Goal: Information Seeking & Learning: Learn about a topic

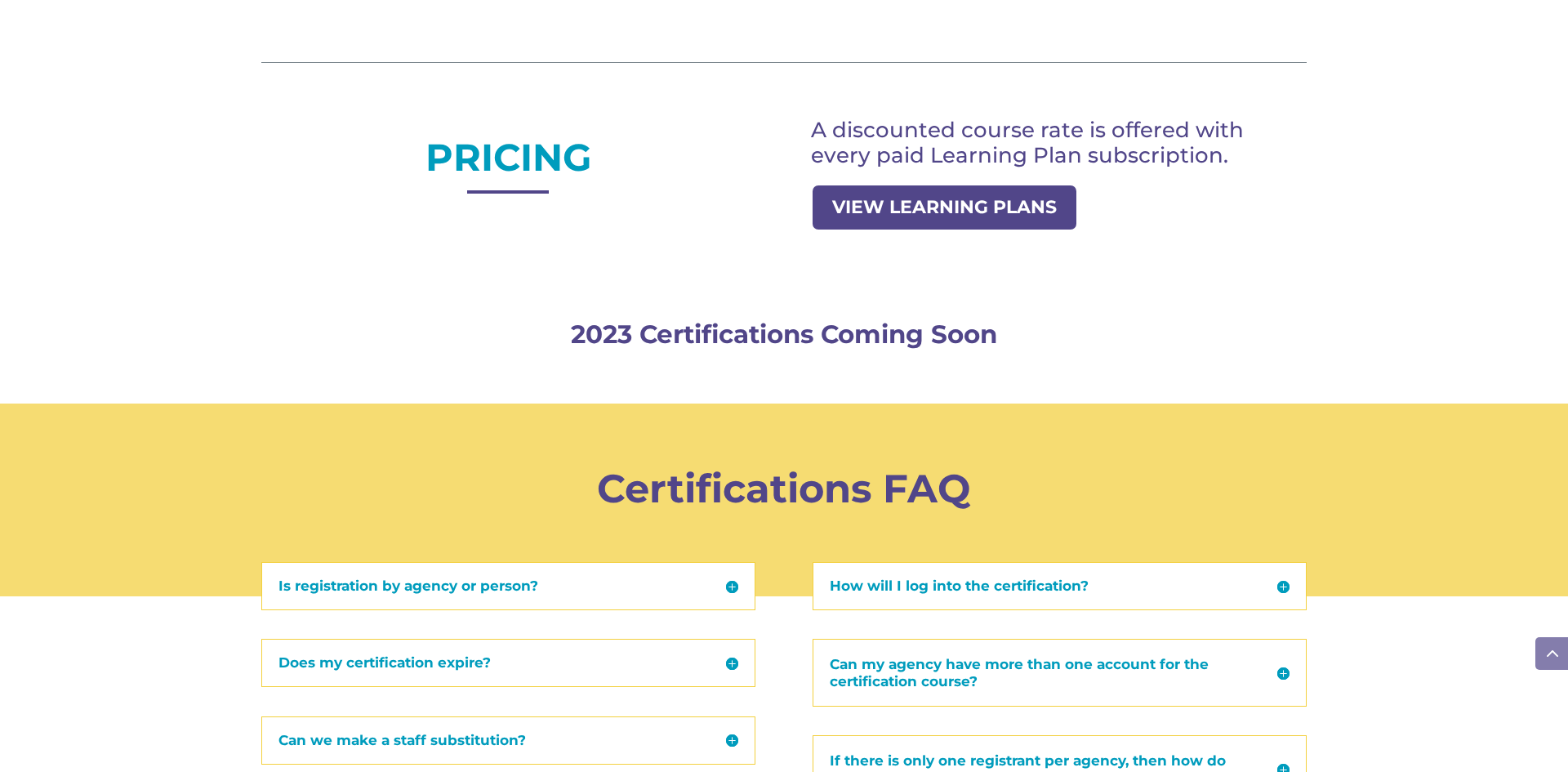
scroll to position [1437, 0]
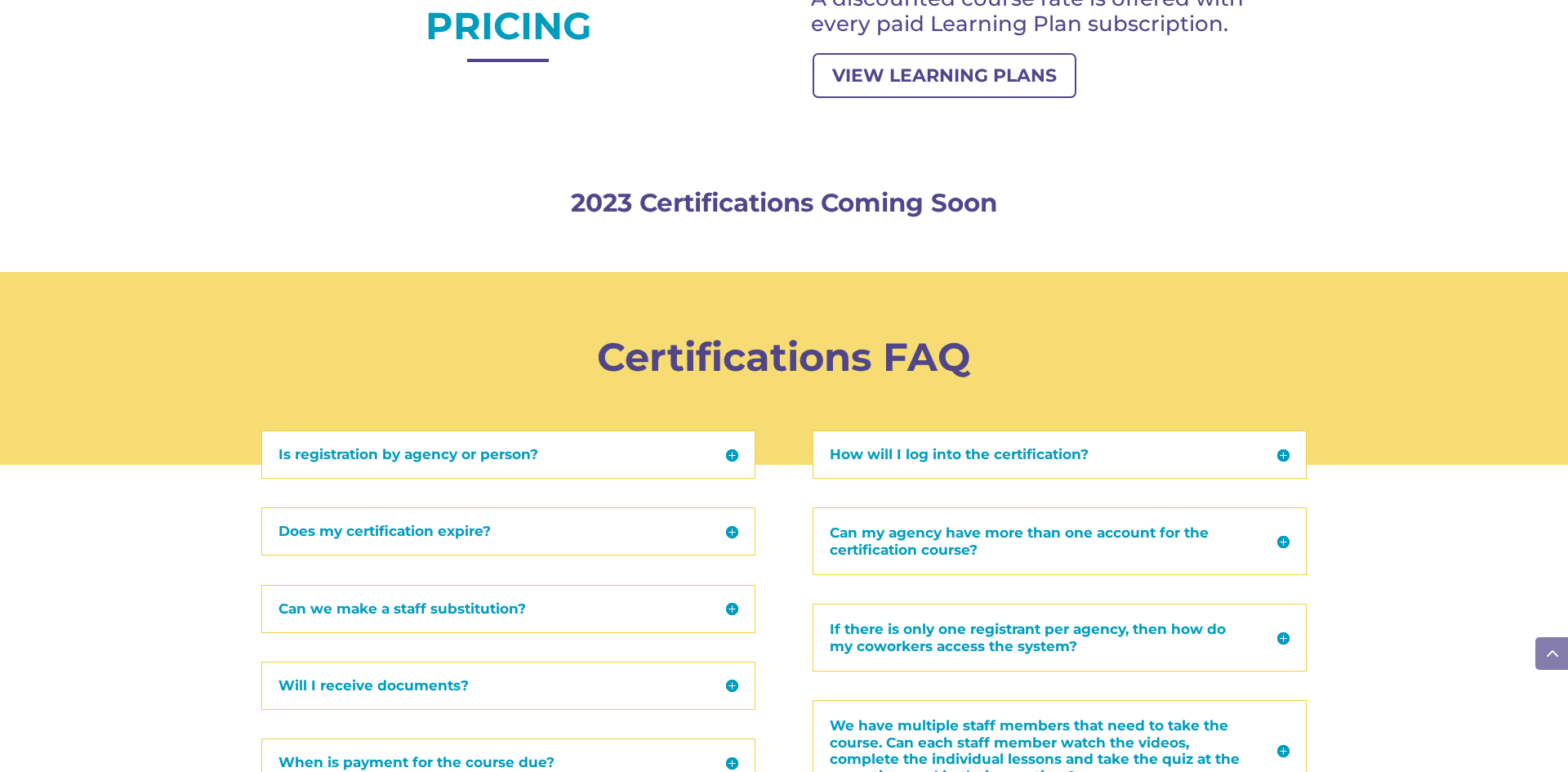
click at [527, 464] on div "Is registration by agency or person? The certification course registration pric…" at bounding box center [507, 454] width 494 height 48
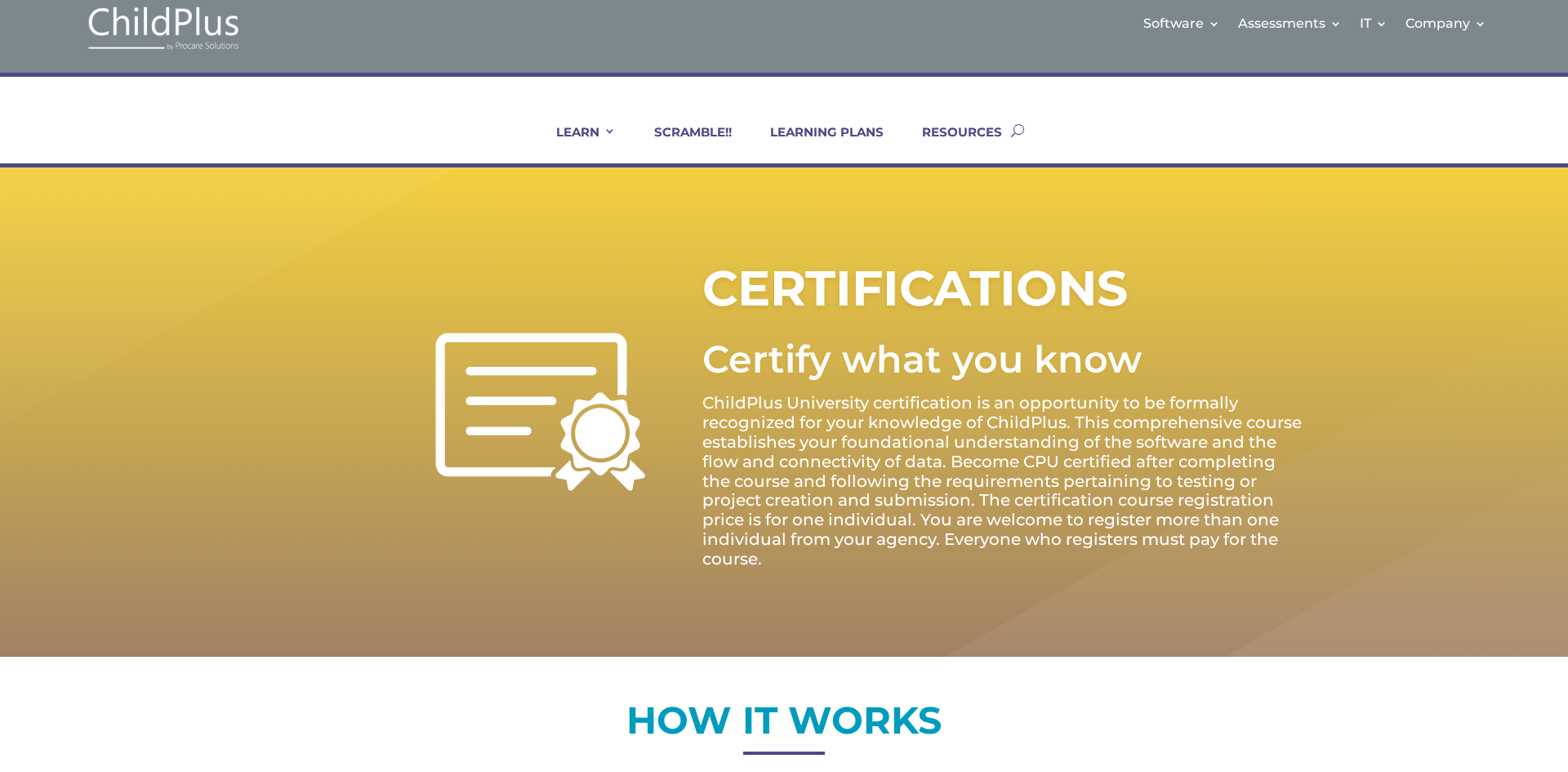
scroll to position [0, 0]
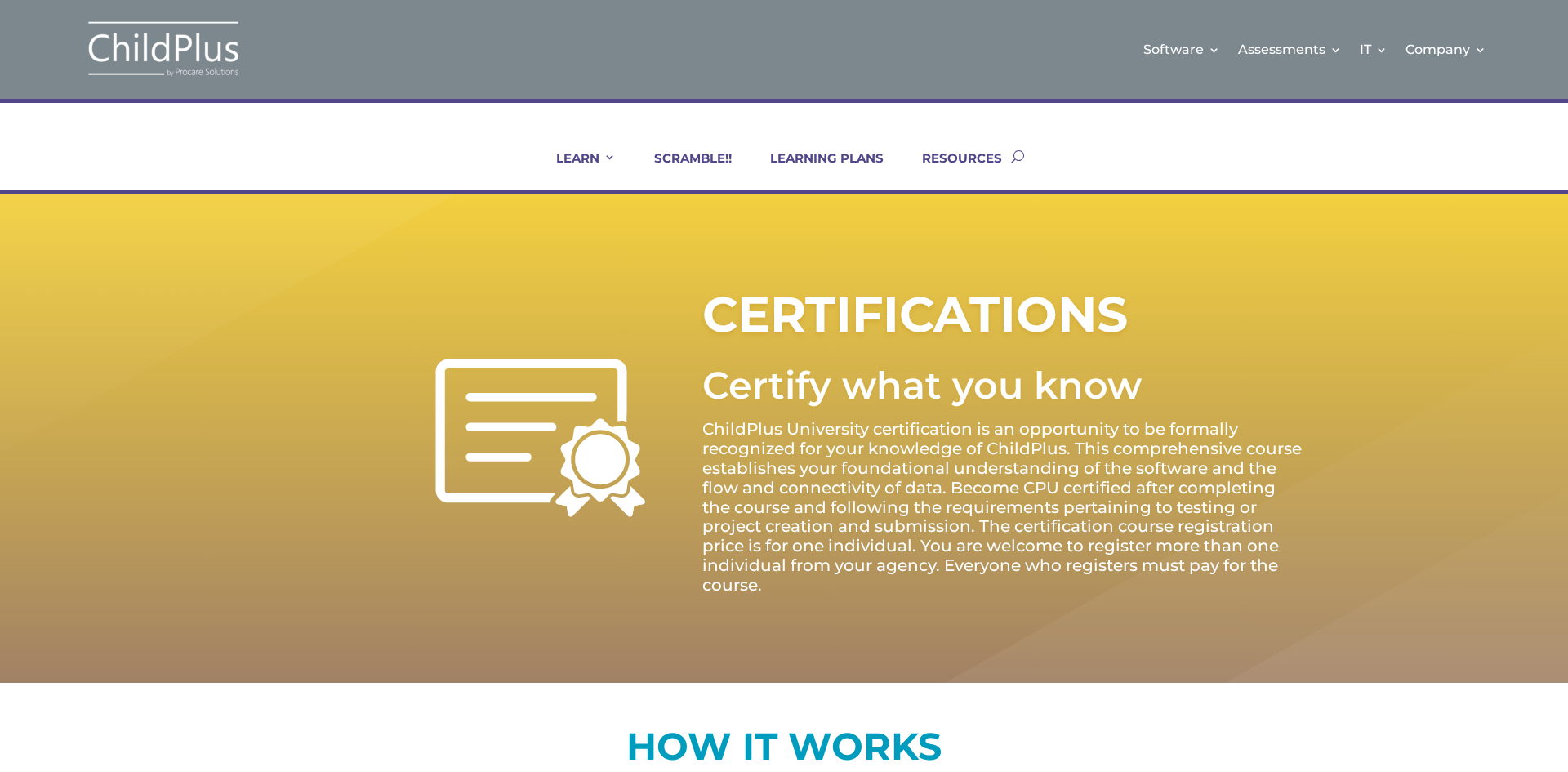
click at [833, 147] on ul "LEARN IN-PERSON Consulting On-site Events Summit Scramble!! ONLINE Courses Cert…" at bounding box center [768, 156] width 484 height 66
click at [833, 162] on link "LEARNING PLANS" at bounding box center [816, 169] width 134 height 39
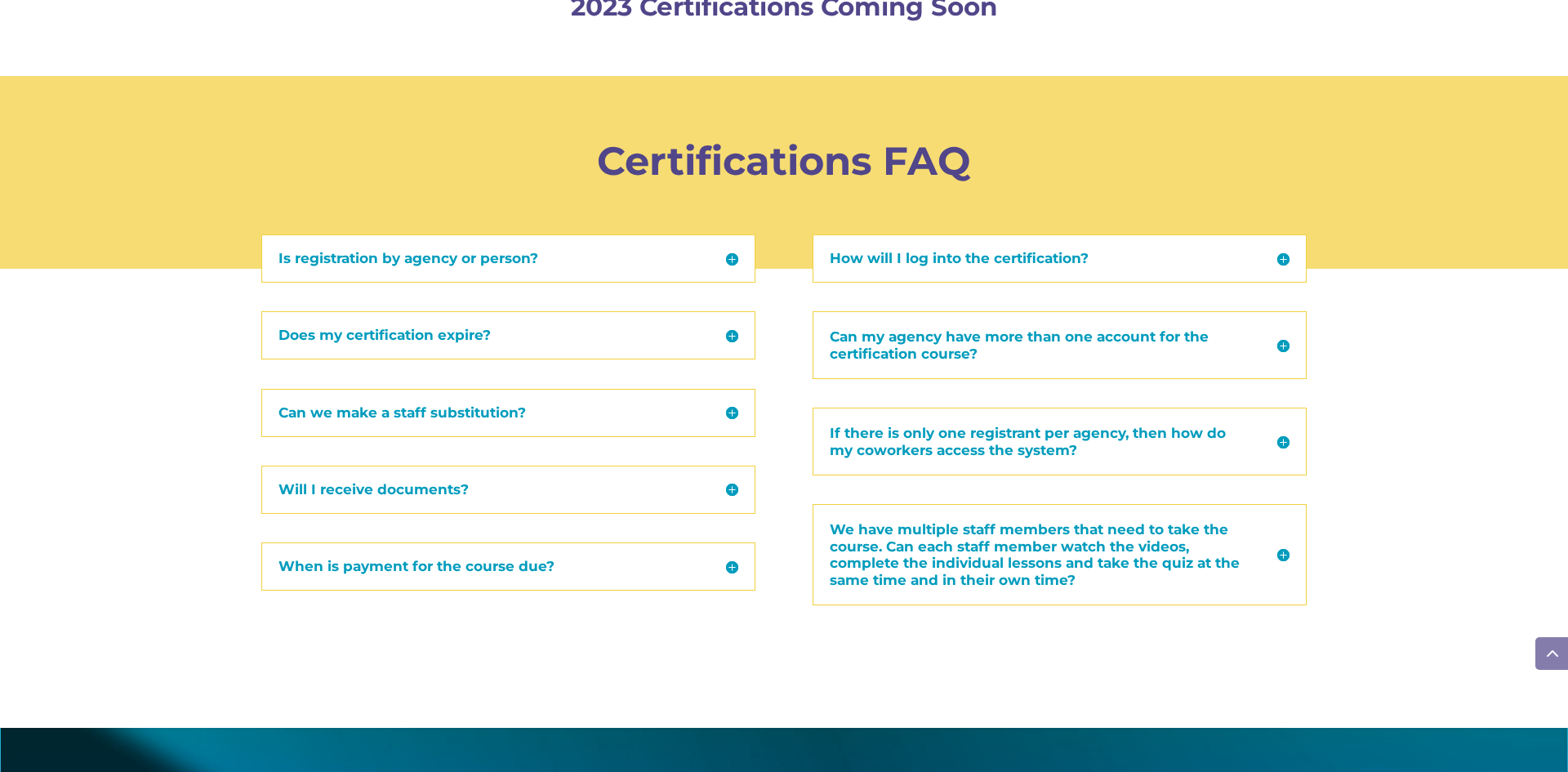
scroll to position [2004, 0]
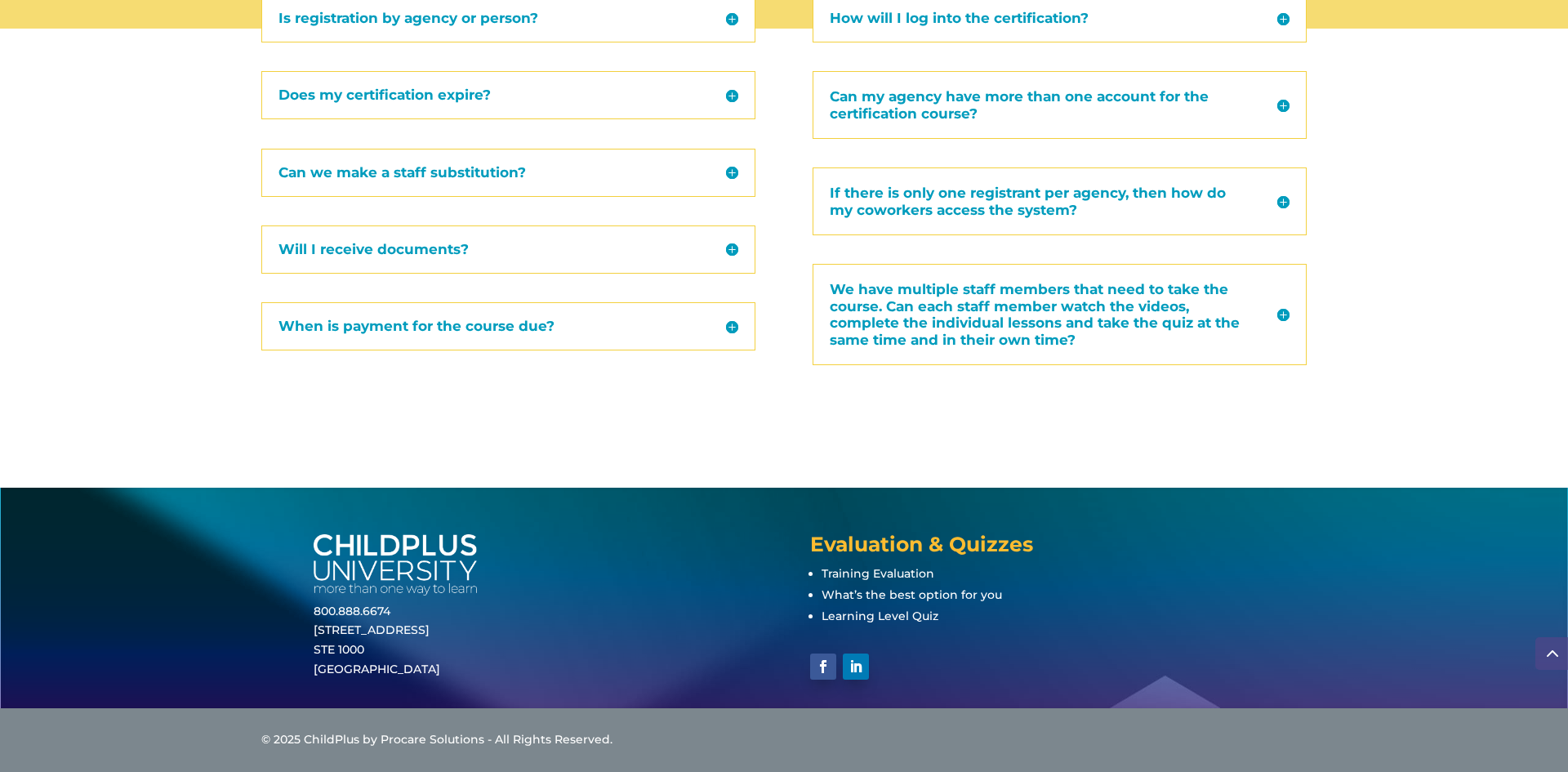
click at [928, 25] on h5 "How will I log into the certification?" at bounding box center [1060, 18] width 460 height 14
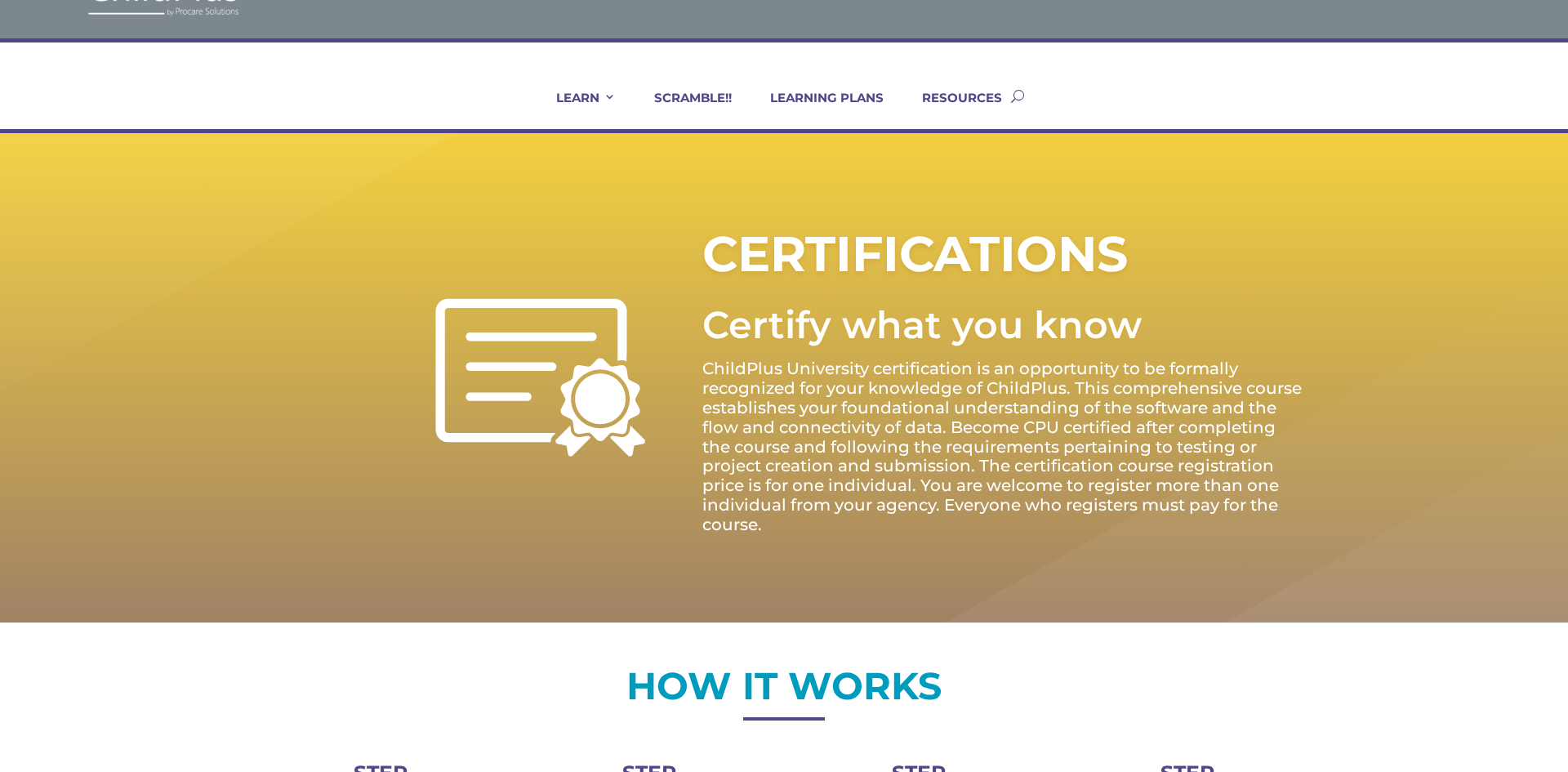
scroll to position [0, 0]
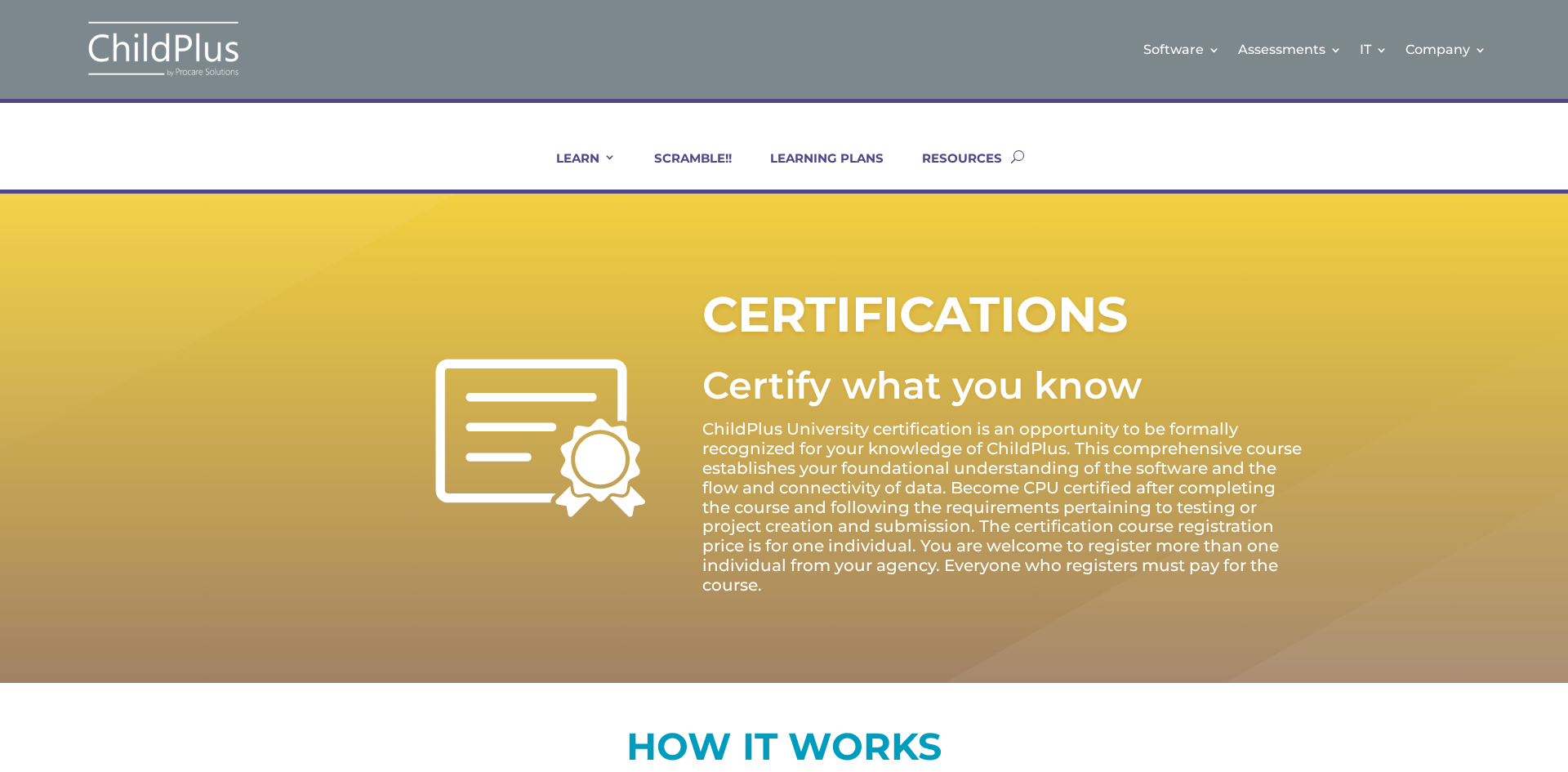
click at [196, 69] on img at bounding box center [164, 49] width 164 height 59
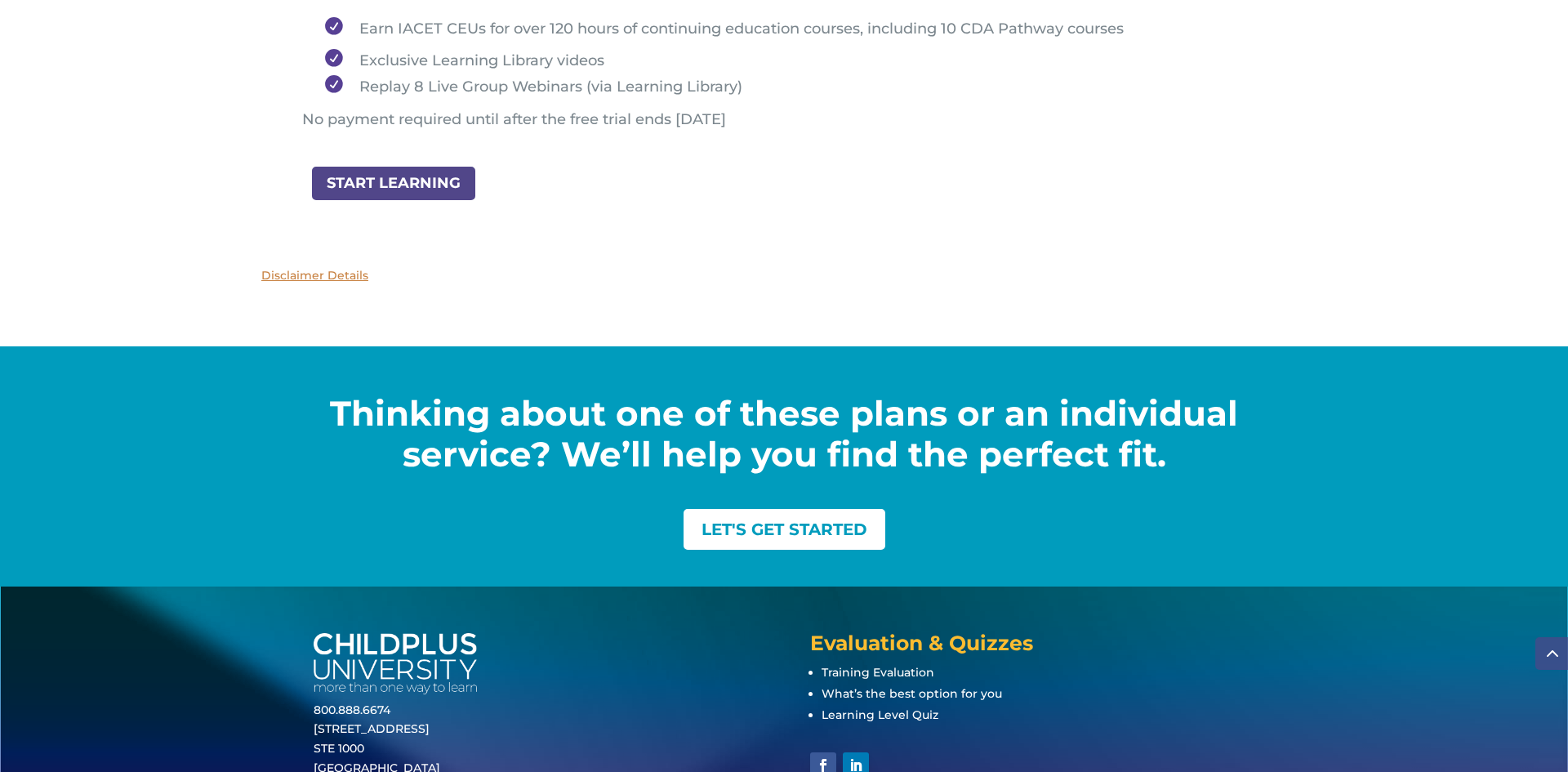
scroll to position [2124, 0]
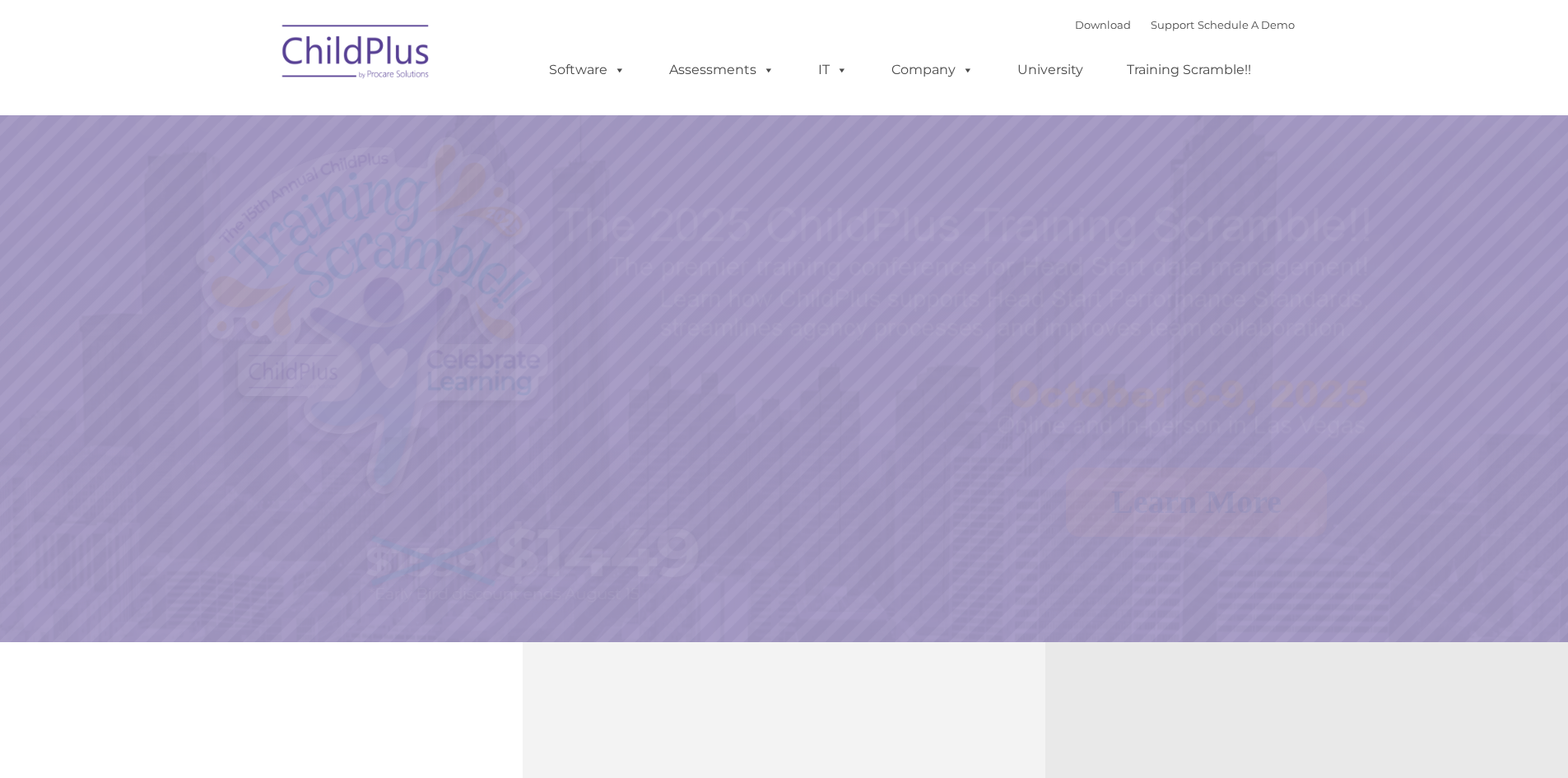
select select "MEDIUM"
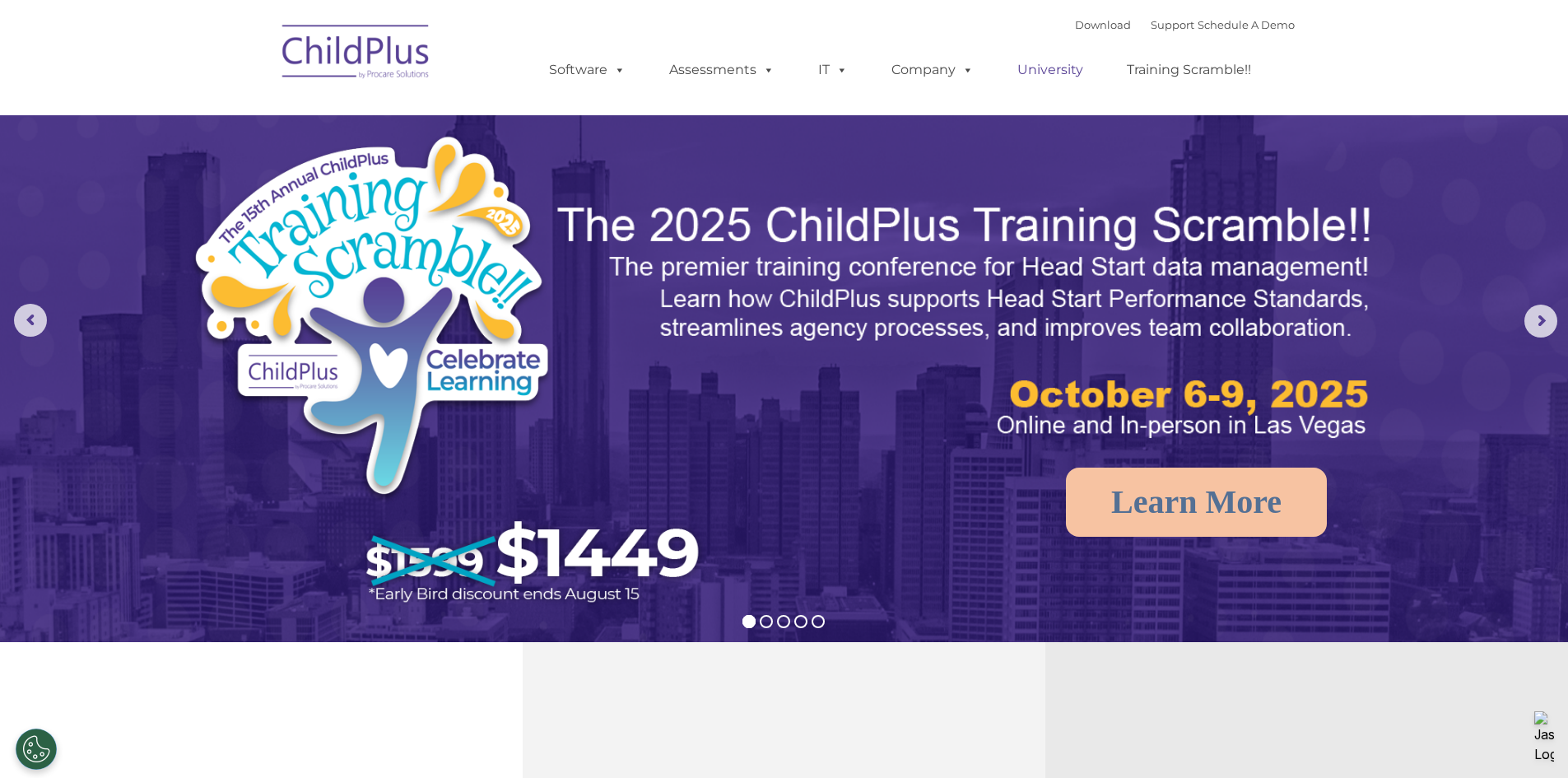
click at [1022, 66] on link "University" at bounding box center [1050, 70] width 99 height 33
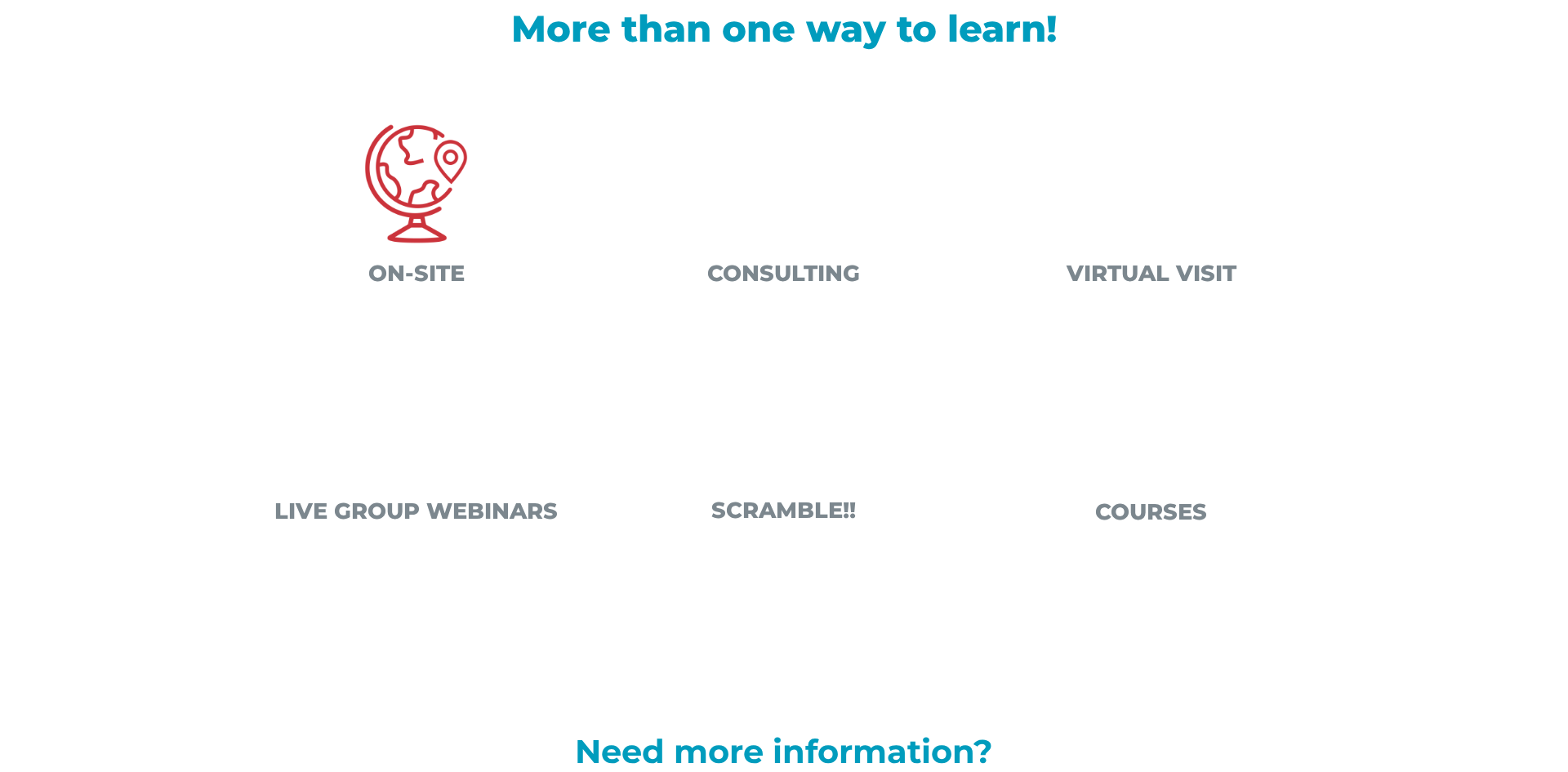
scroll to position [563, 0]
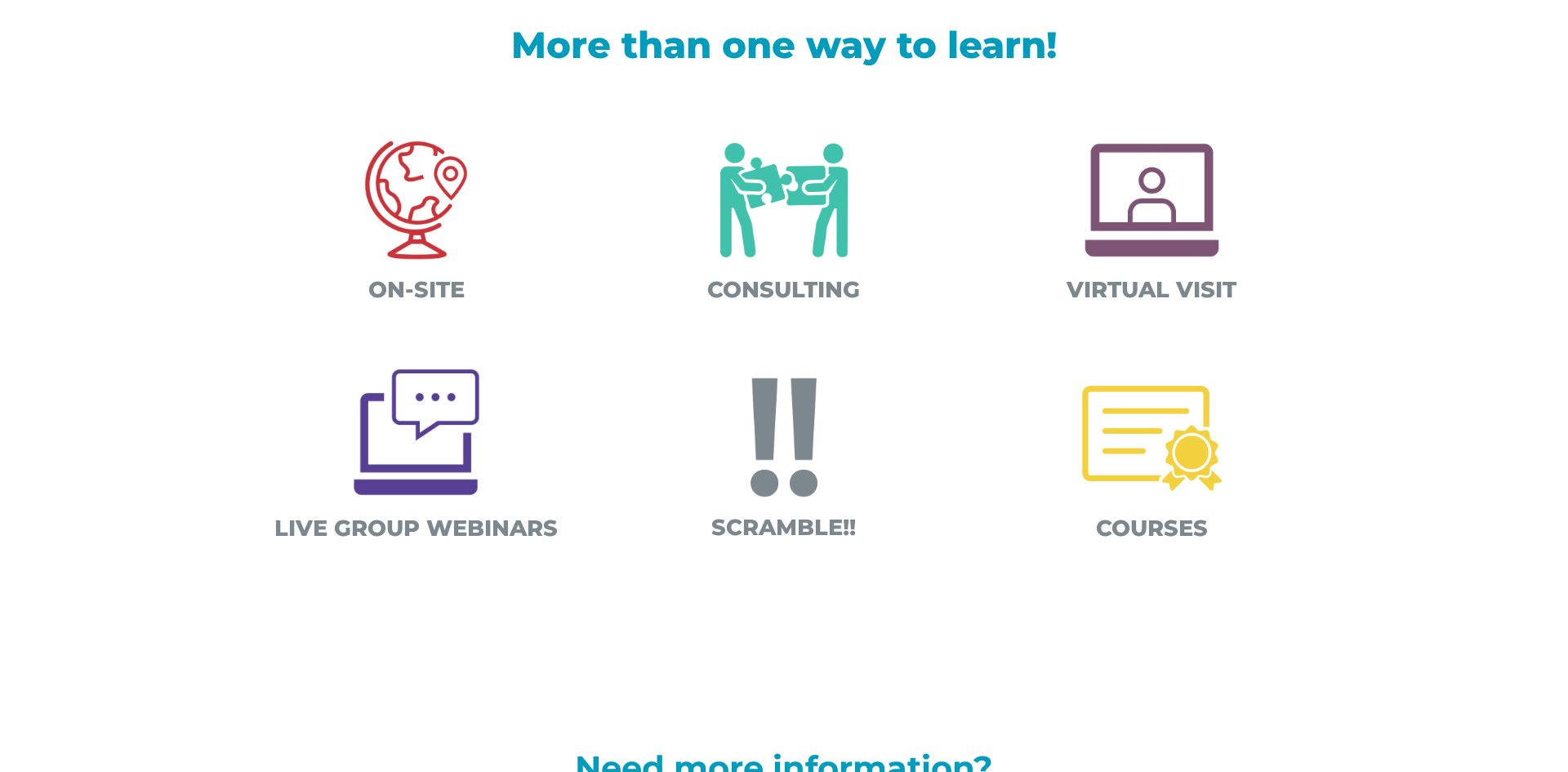
click at [1186, 441] on img at bounding box center [1152, 438] width 171 height 171
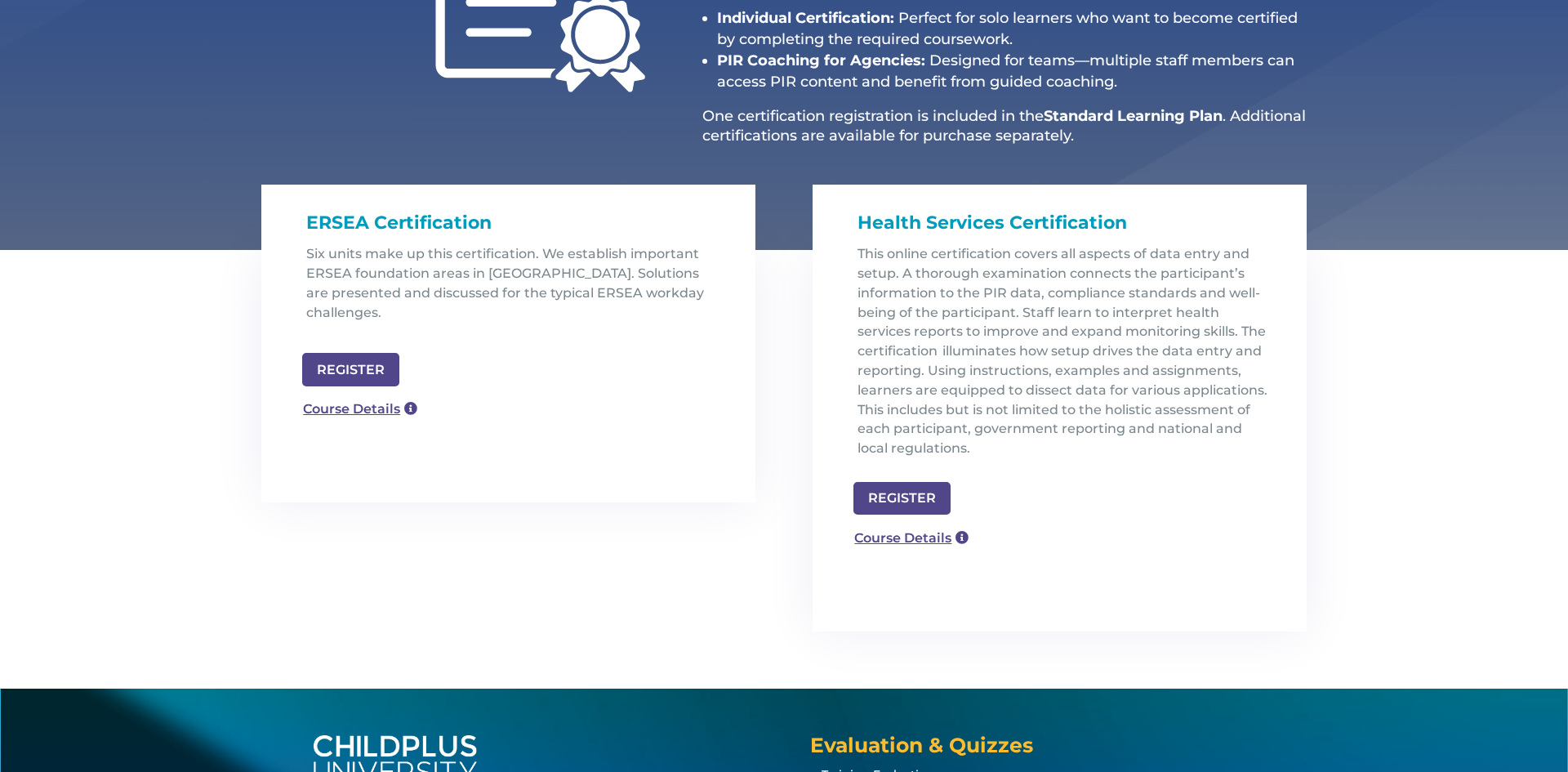
scroll to position [378, 0]
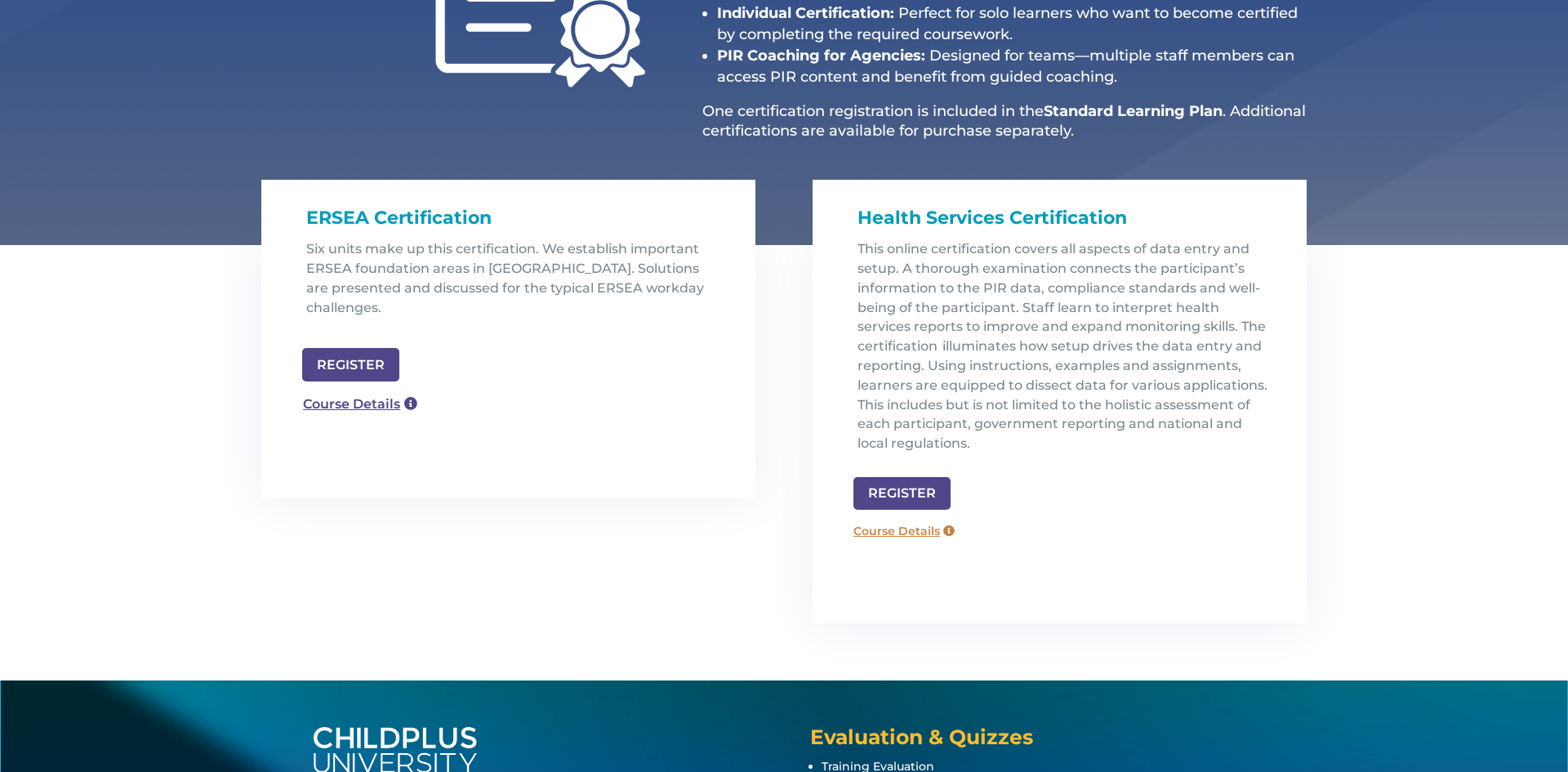
click at [930, 533] on link "Course Details" at bounding box center [904, 531] width 117 height 26
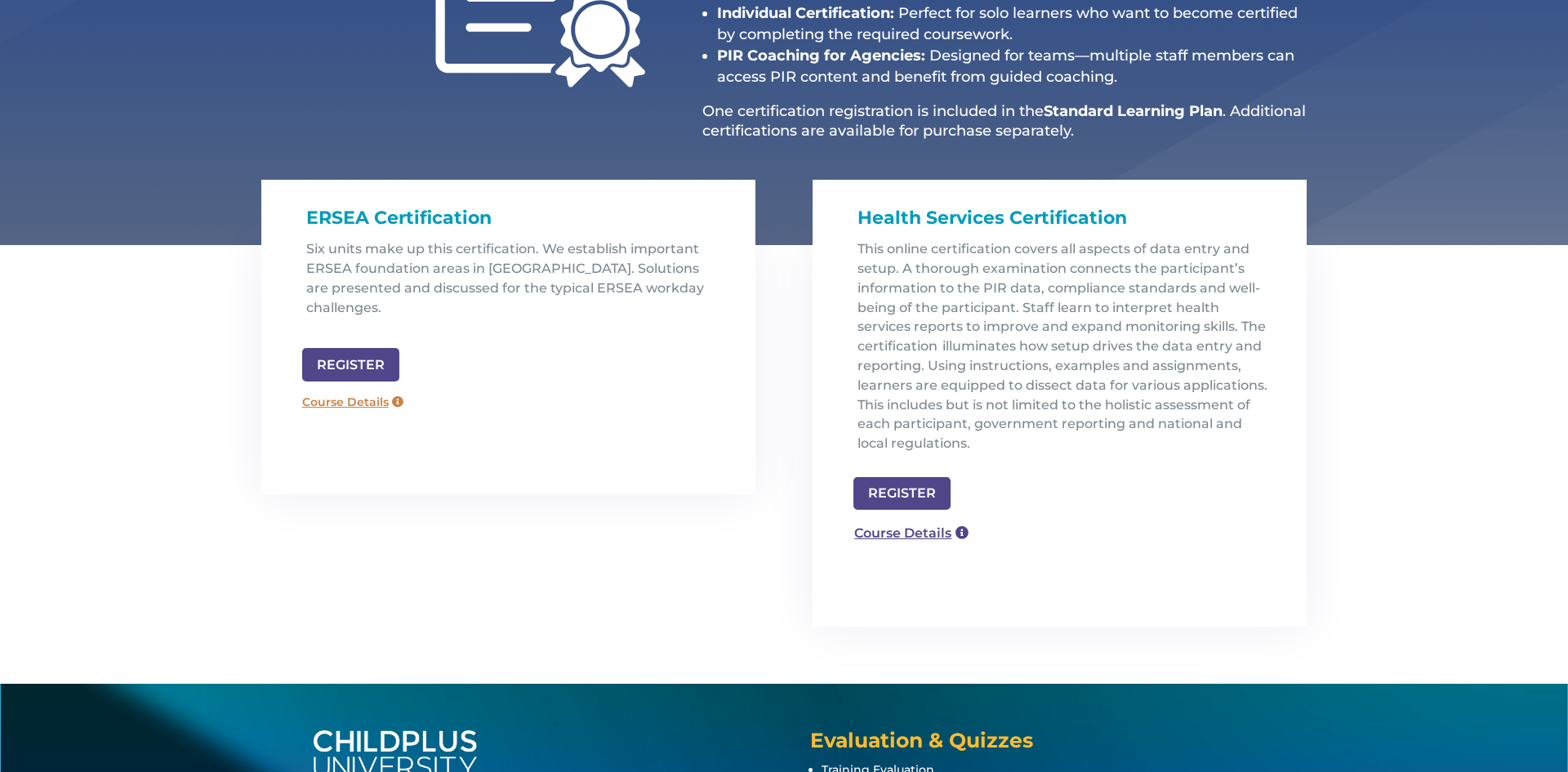
click at [320, 389] on link "Course Details" at bounding box center [352, 402] width 117 height 26
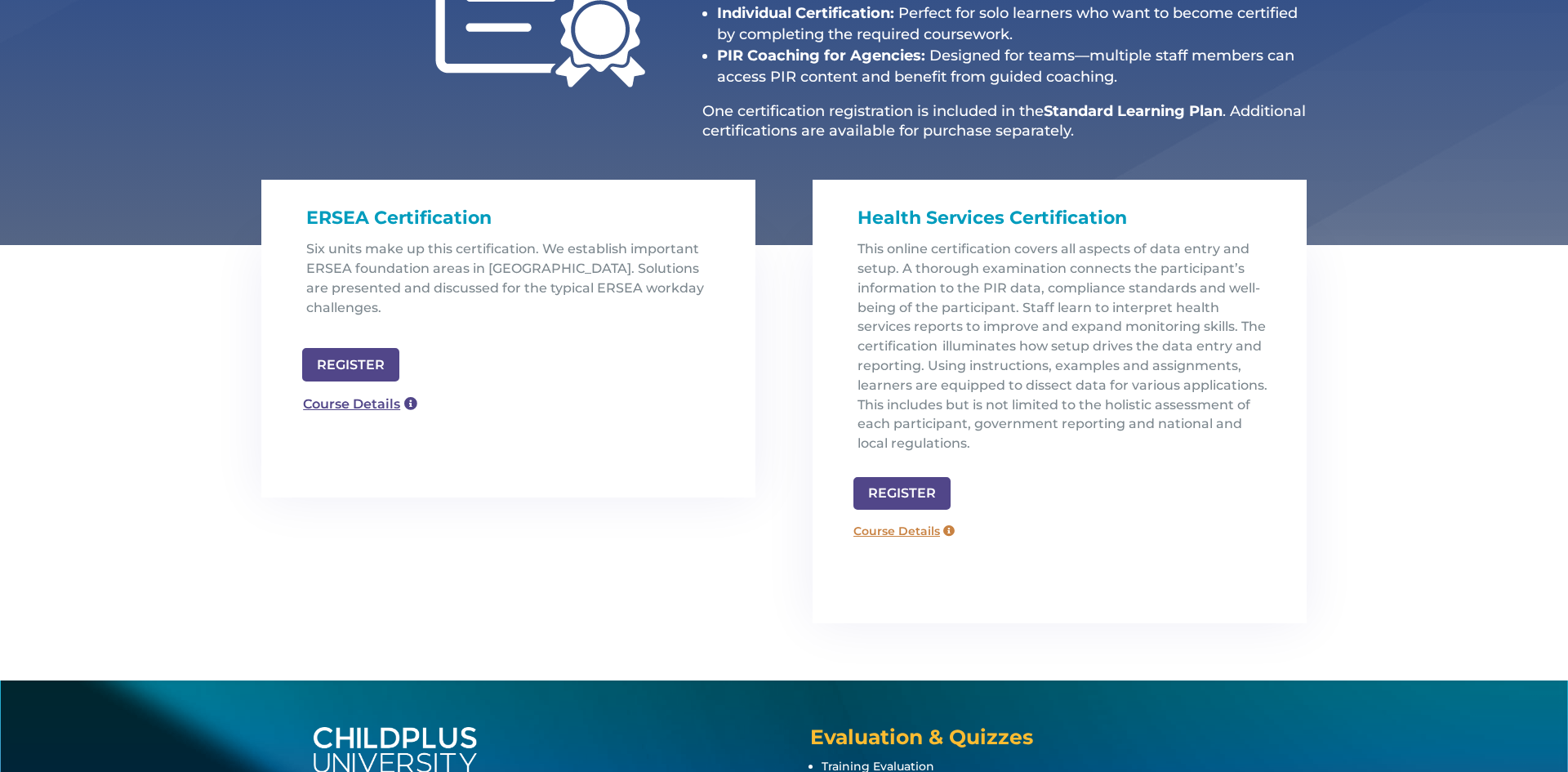
click at [926, 529] on link "Course Details" at bounding box center [904, 531] width 117 height 26
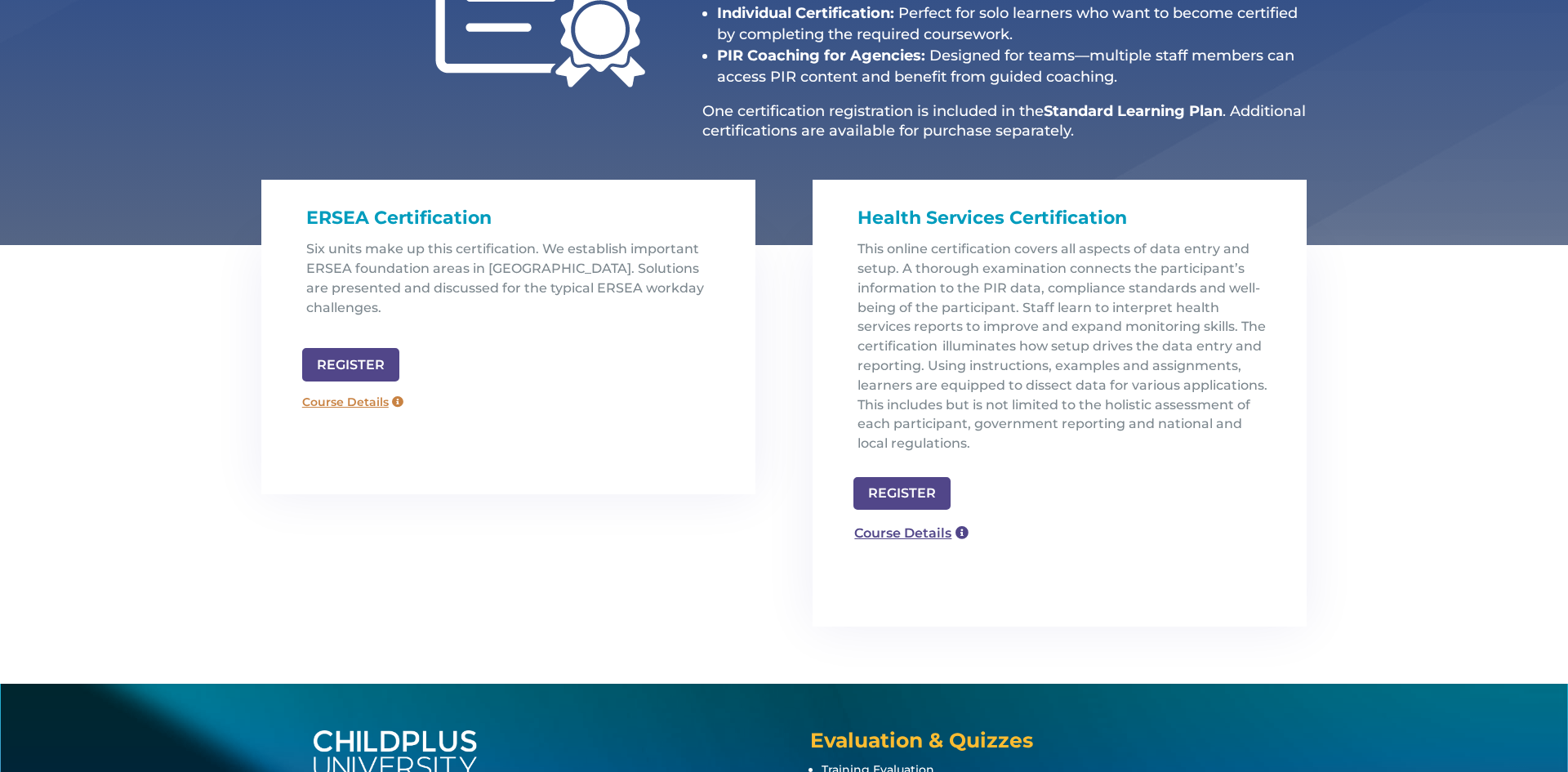
click at [353, 389] on link "Course Details" at bounding box center [352, 402] width 117 height 26
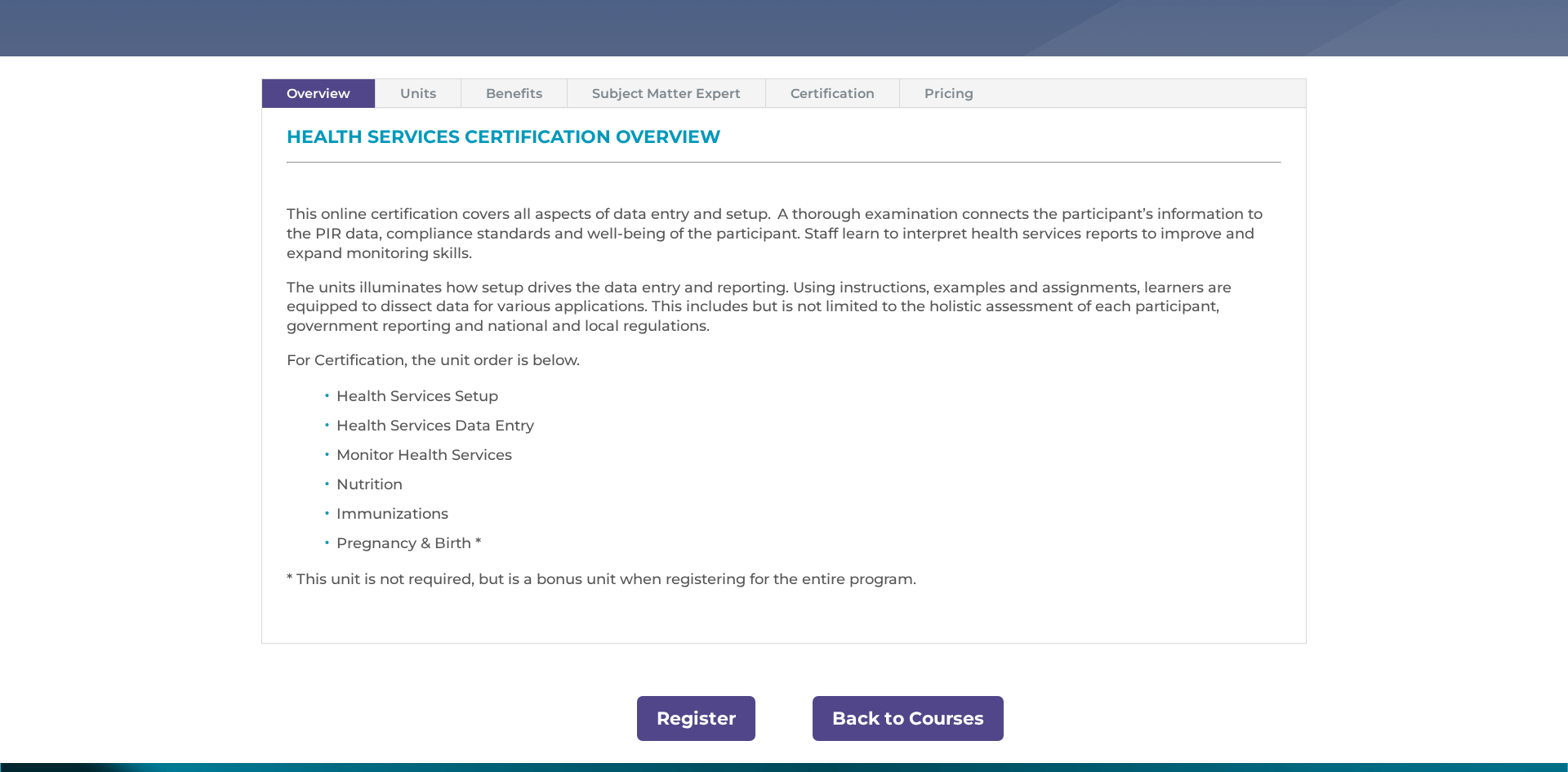
scroll to position [545, 0]
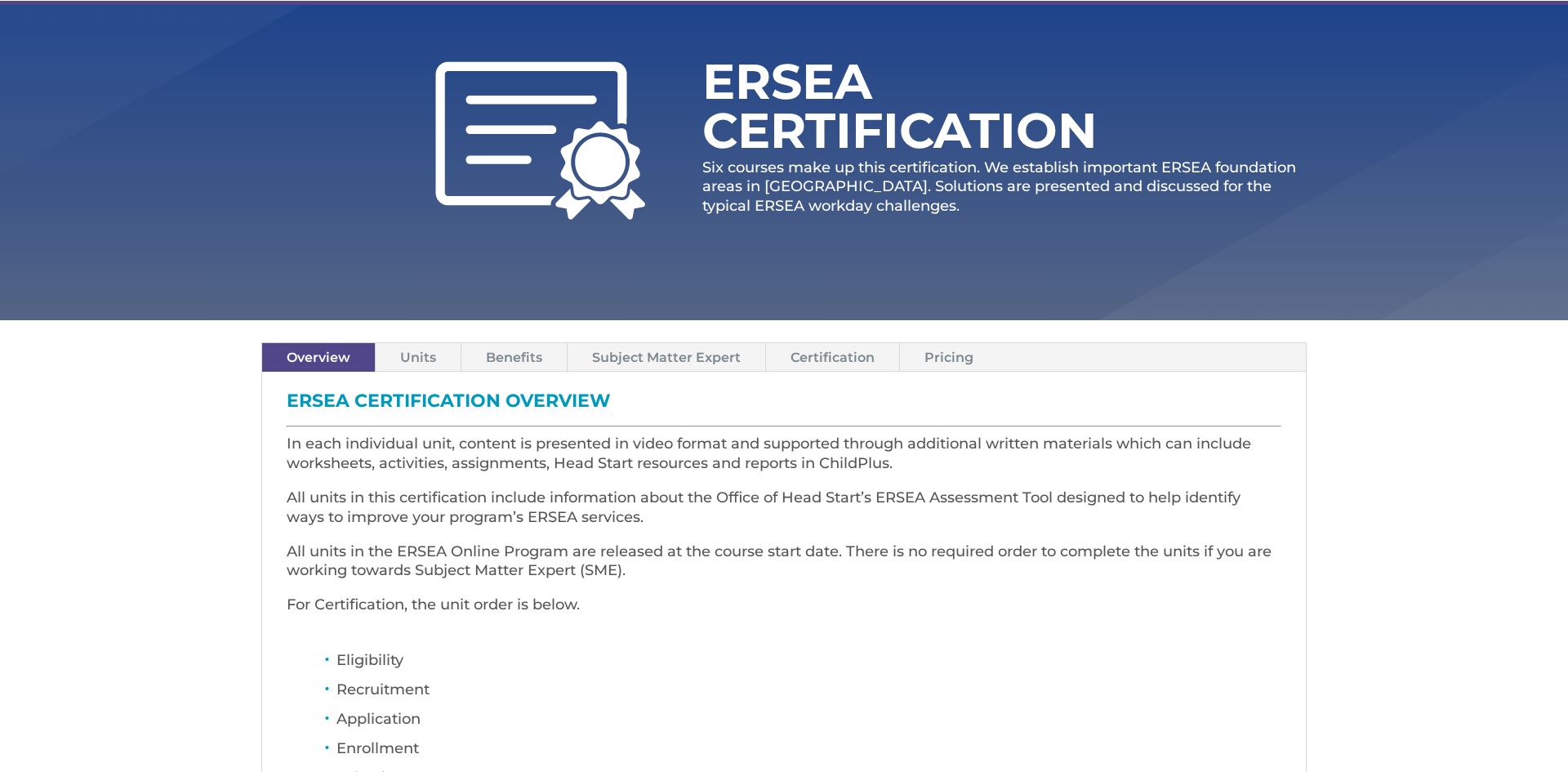
scroll to position [196, 0]
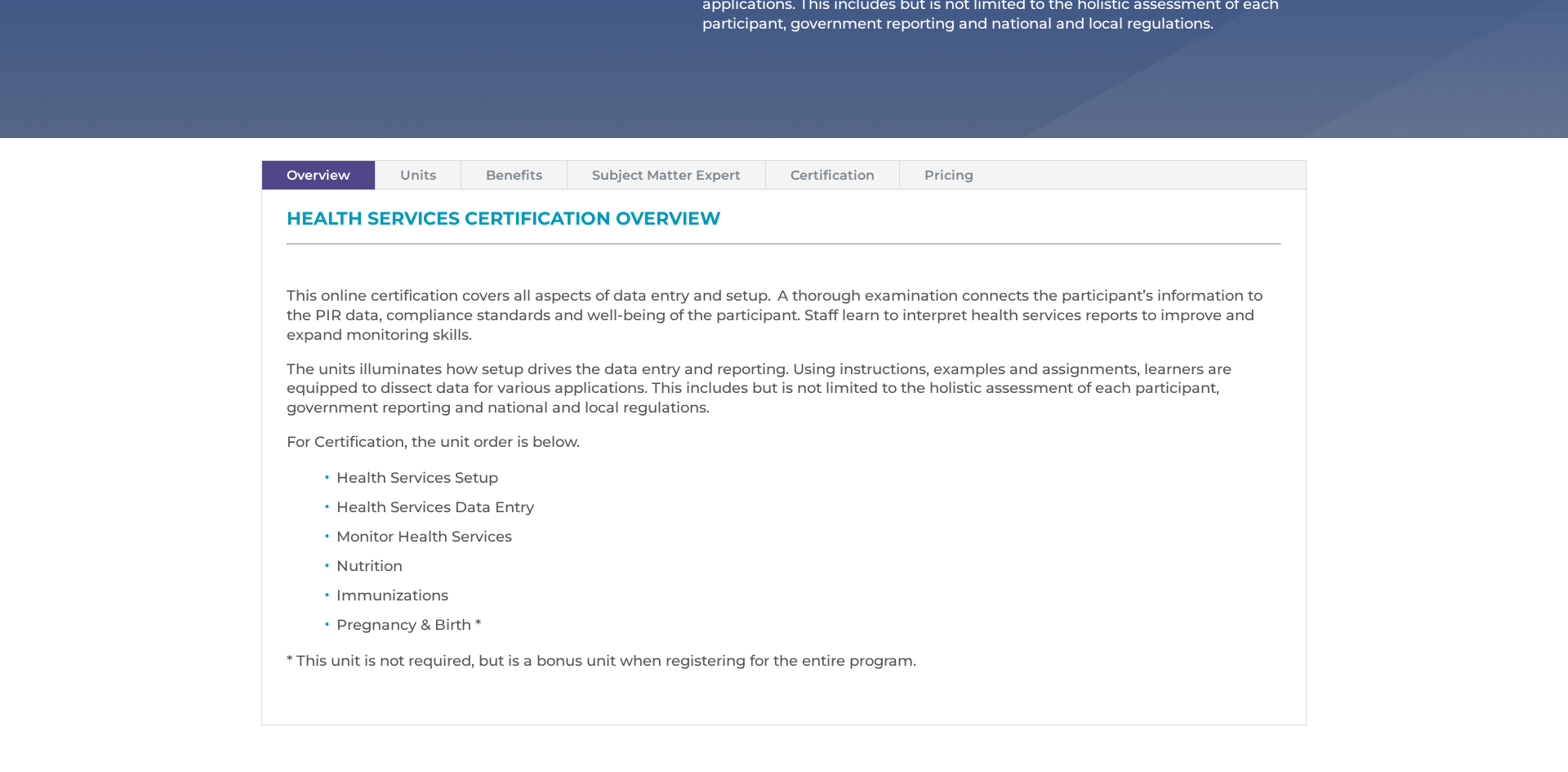
scroll to position [458, 0]
click at [651, 161] on link "Subject Matter Expert" at bounding box center [666, 174] width 197 height 28
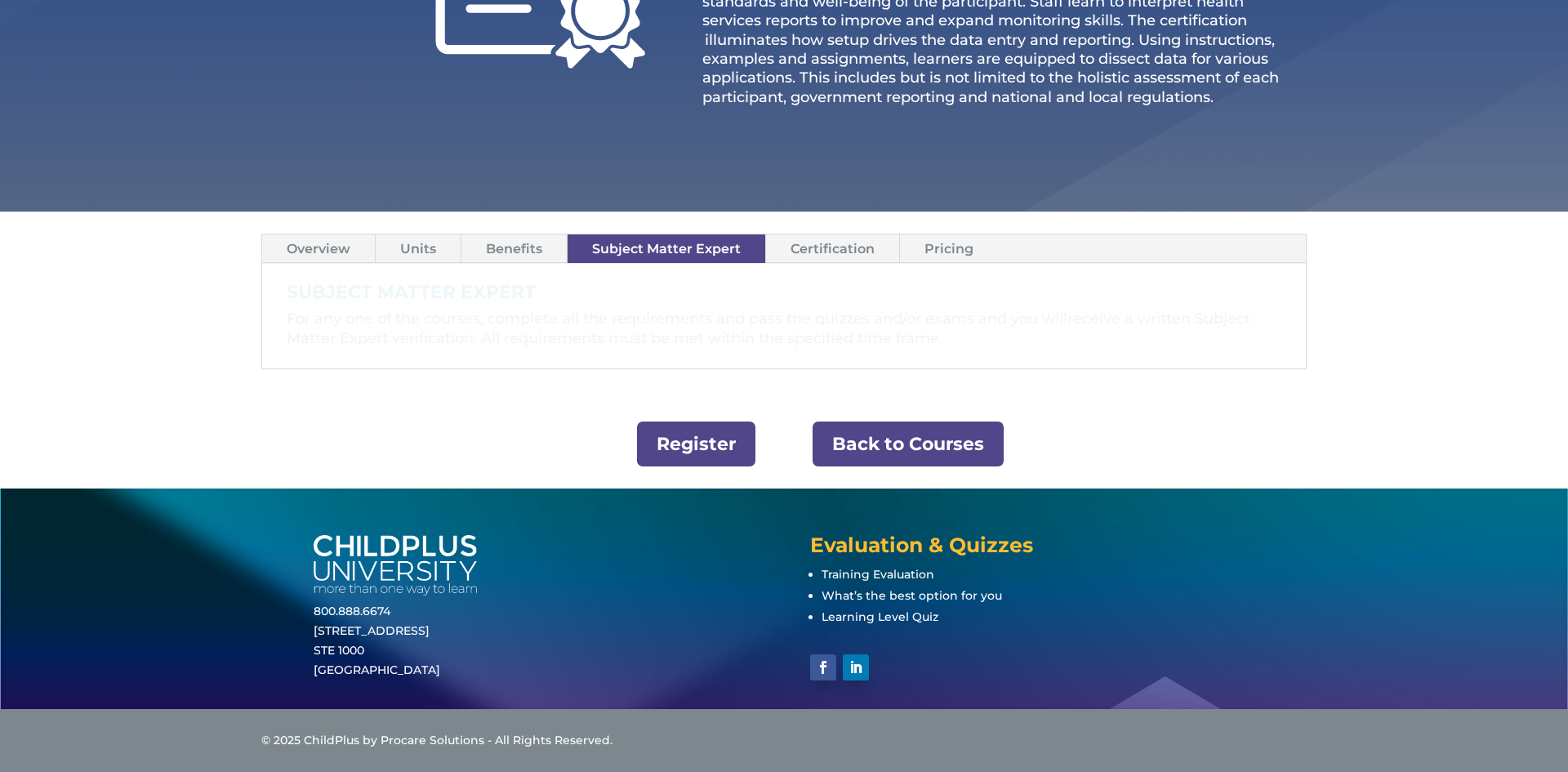
scroll to position [383, 0]
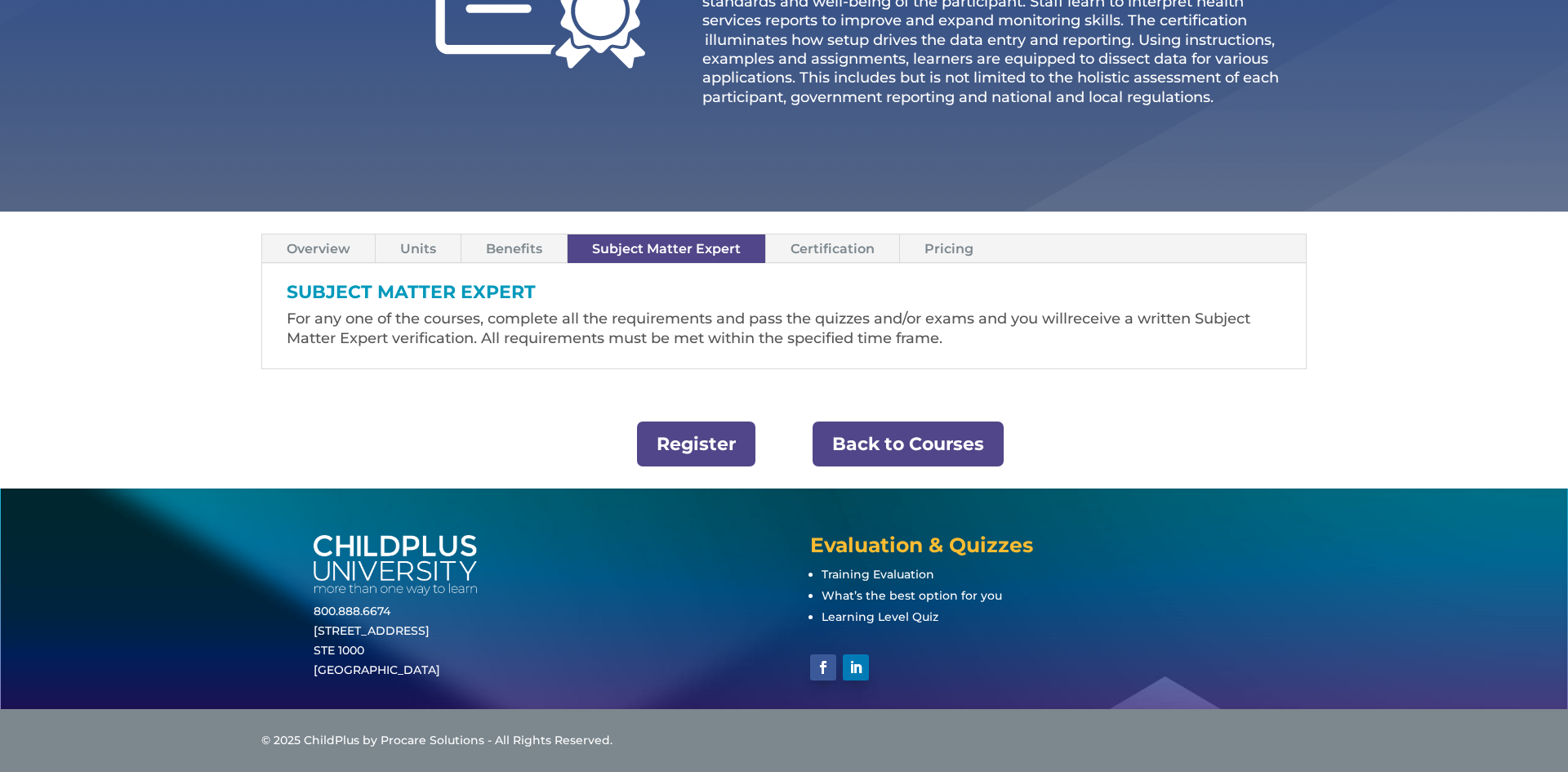
click at [518, 258] on link "Benefits" at bounding box center [513, 248] width 105 height 28
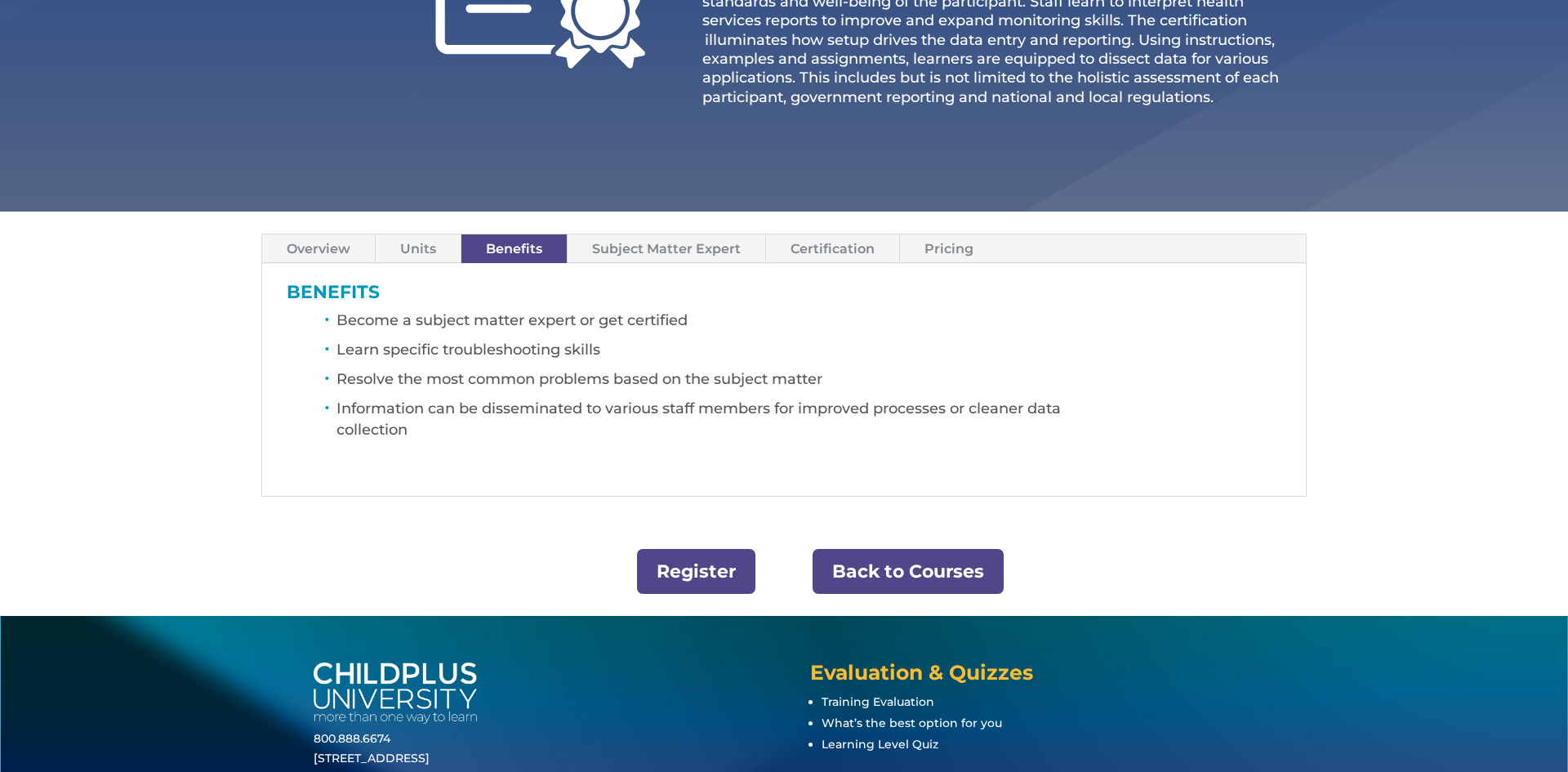
click at [405, 260] on link "Units" at bounding box center [418, 248] width 85 height 28
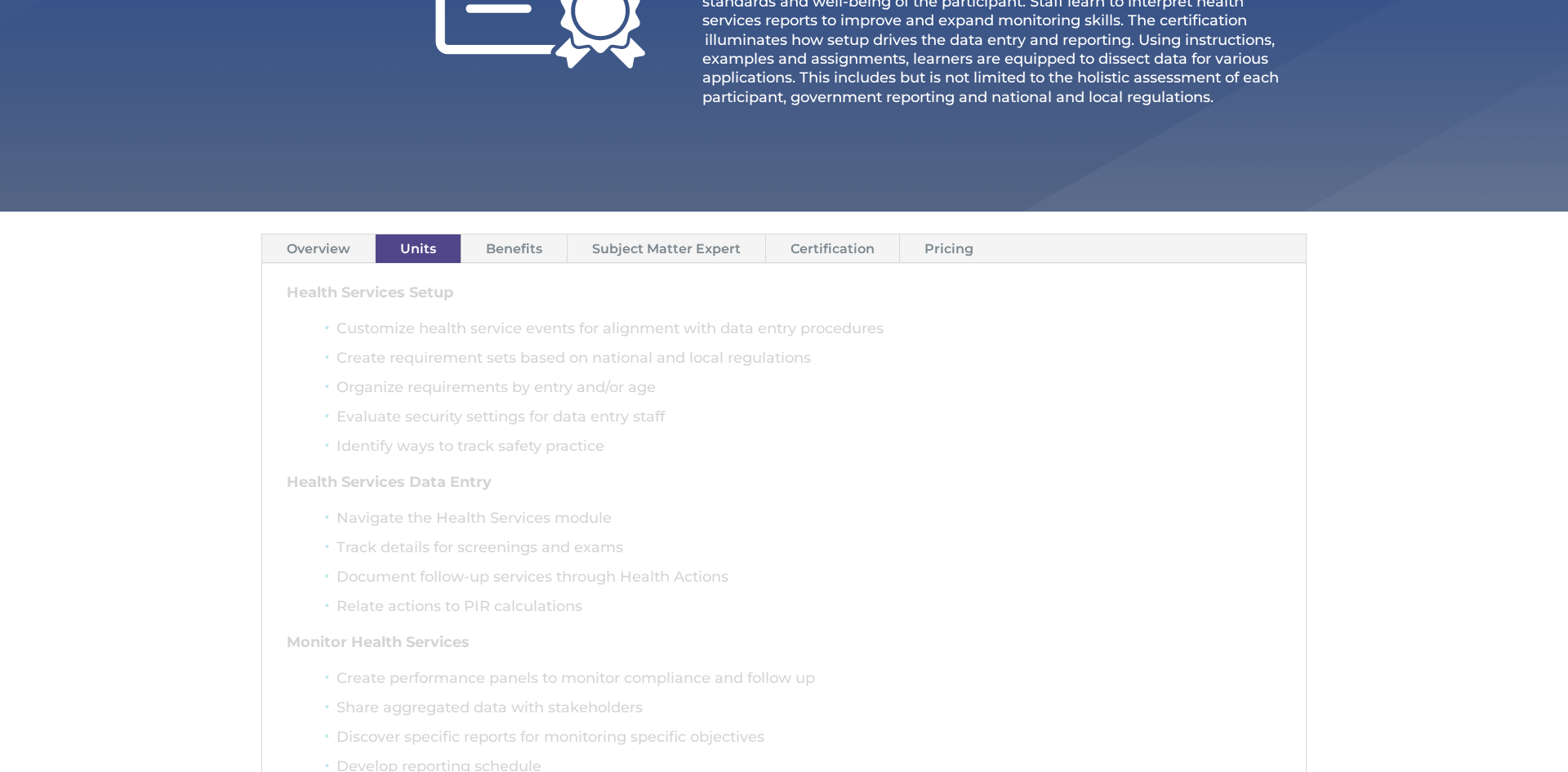
click at [824, 246] on link "Certification" at bounding box center [832, 248] width 133 height 28
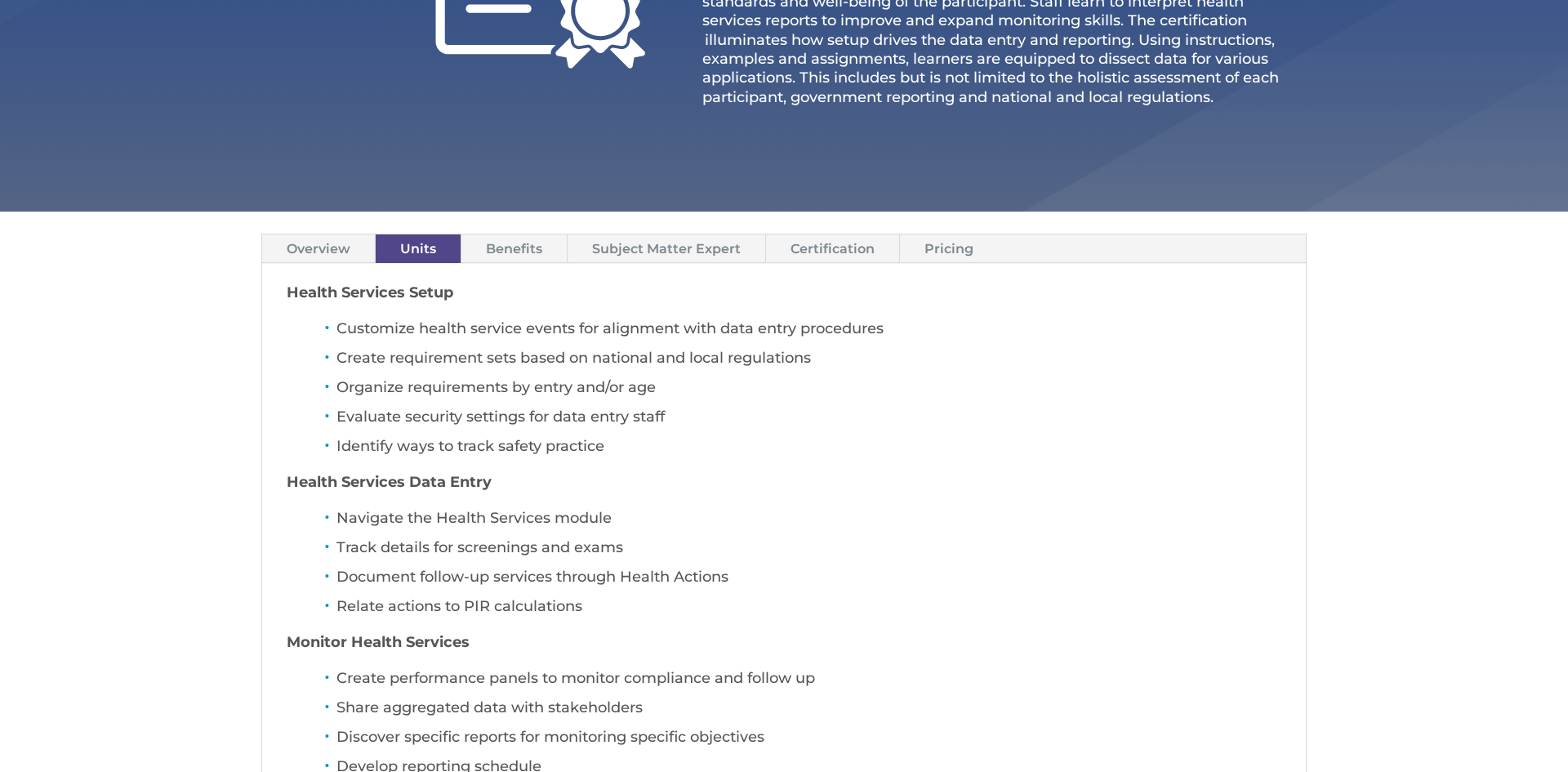
click at [824, 246] on link "Certification" at bounding box center [832, 248] width 133 height 28
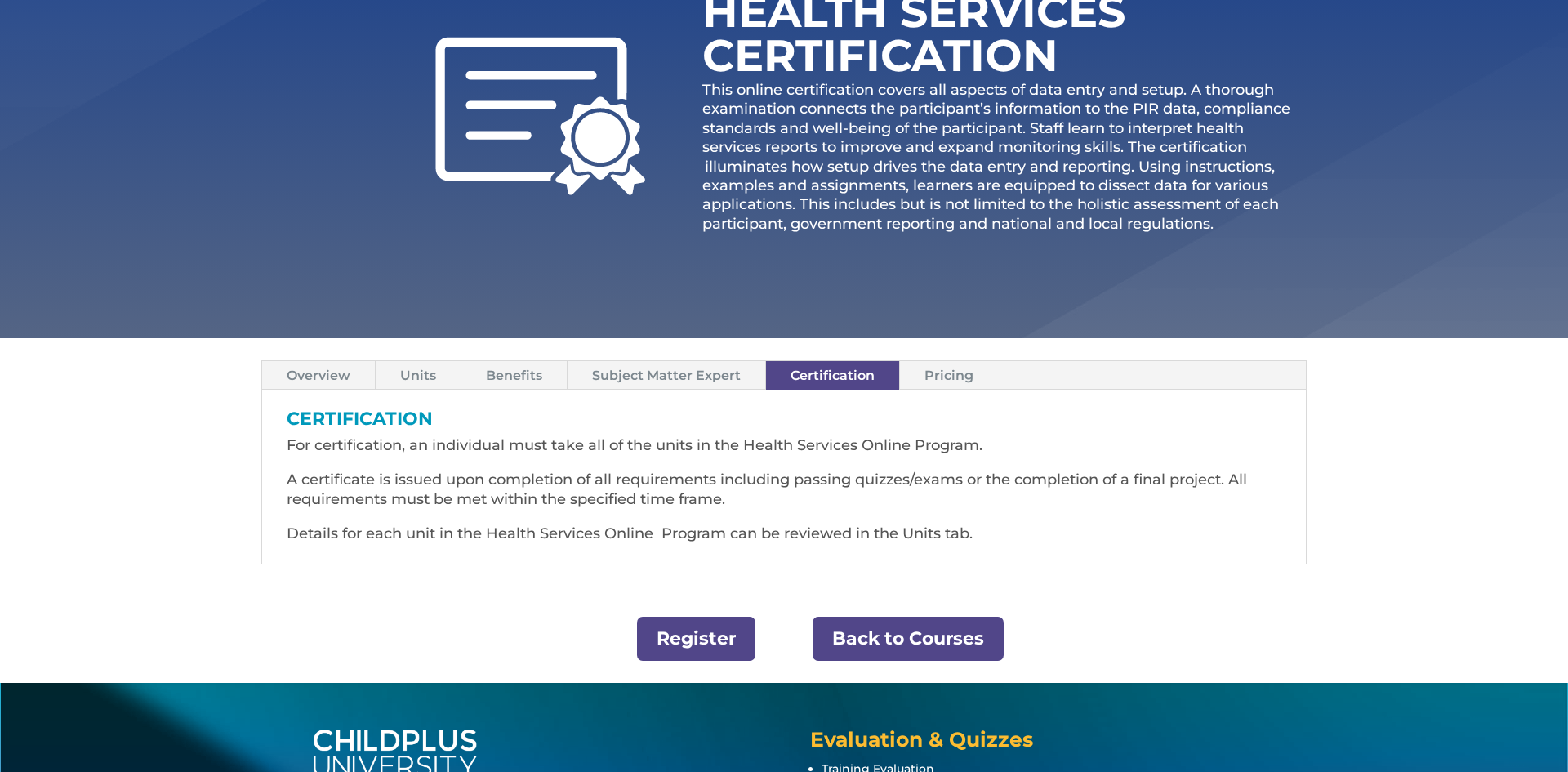
scroll to position [252, 0]
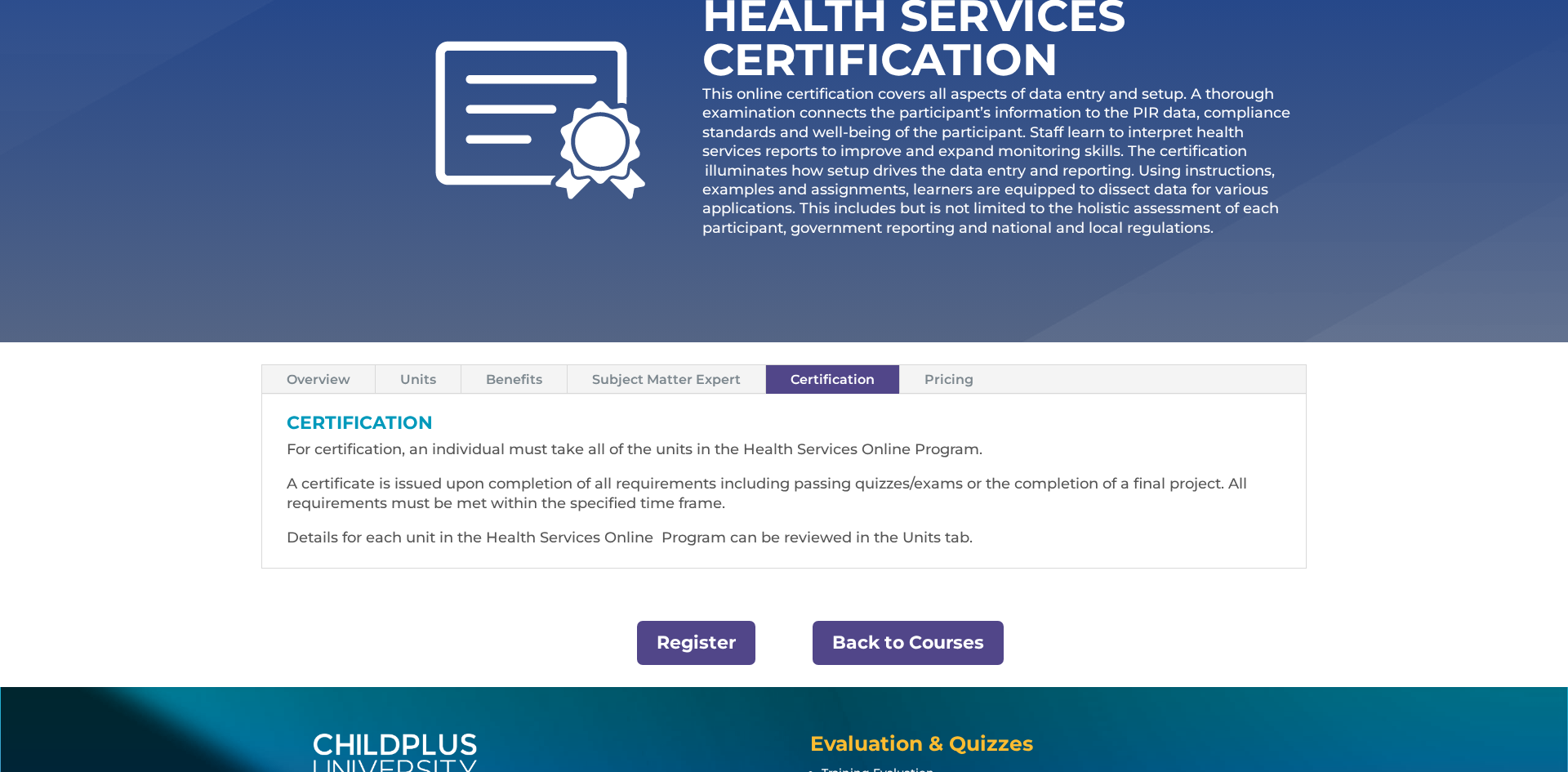
click at [931, 370] on link "Pricing" at bounding box center [949, 379] width 98 height 28
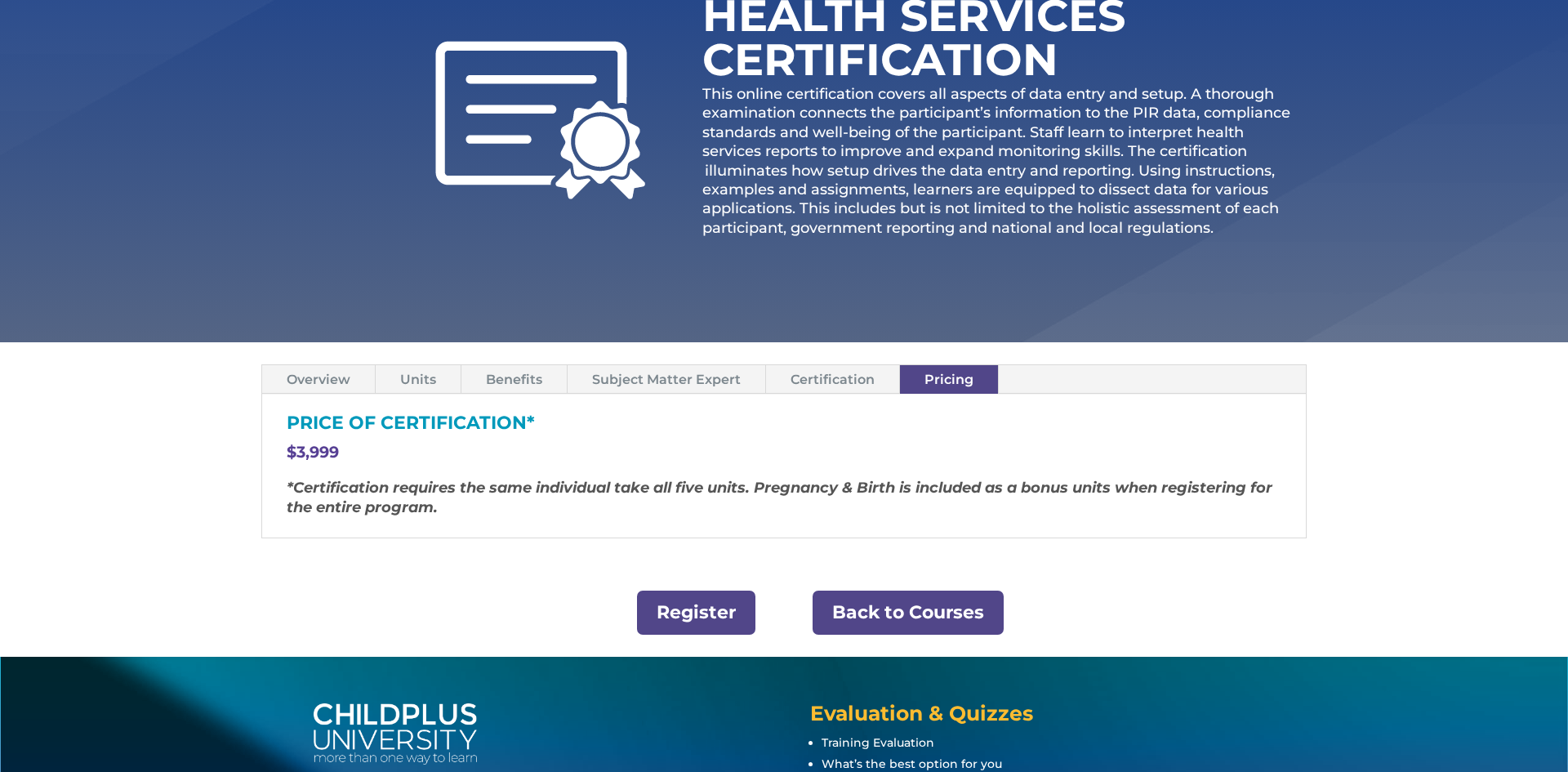
click at [851, 390] on link "Certification" at bounding box center [832, 379] width 133 height 28
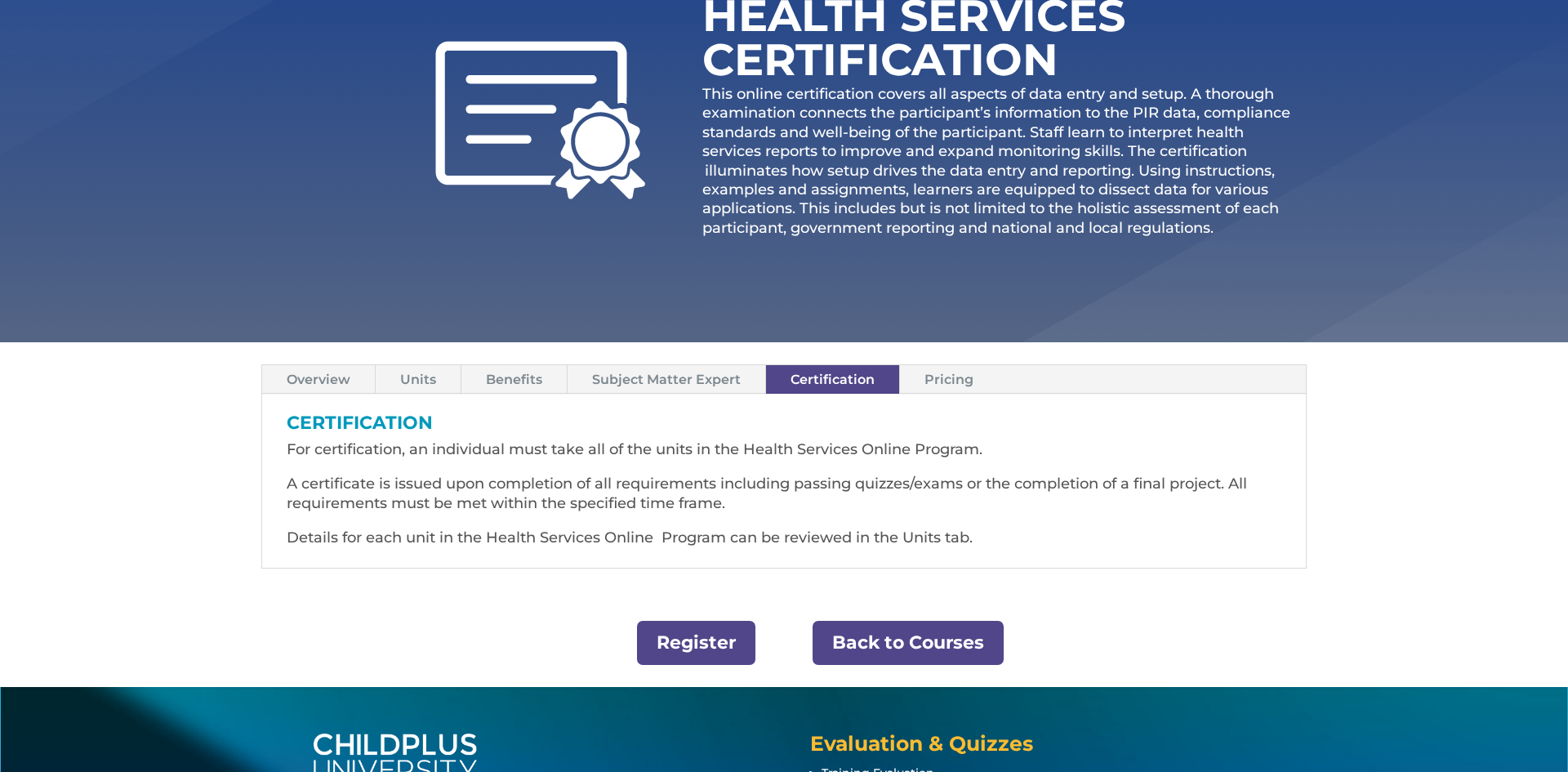
click at [924, 382] on link "Pricing" at bounding box center [949, 379] width 98 height 28
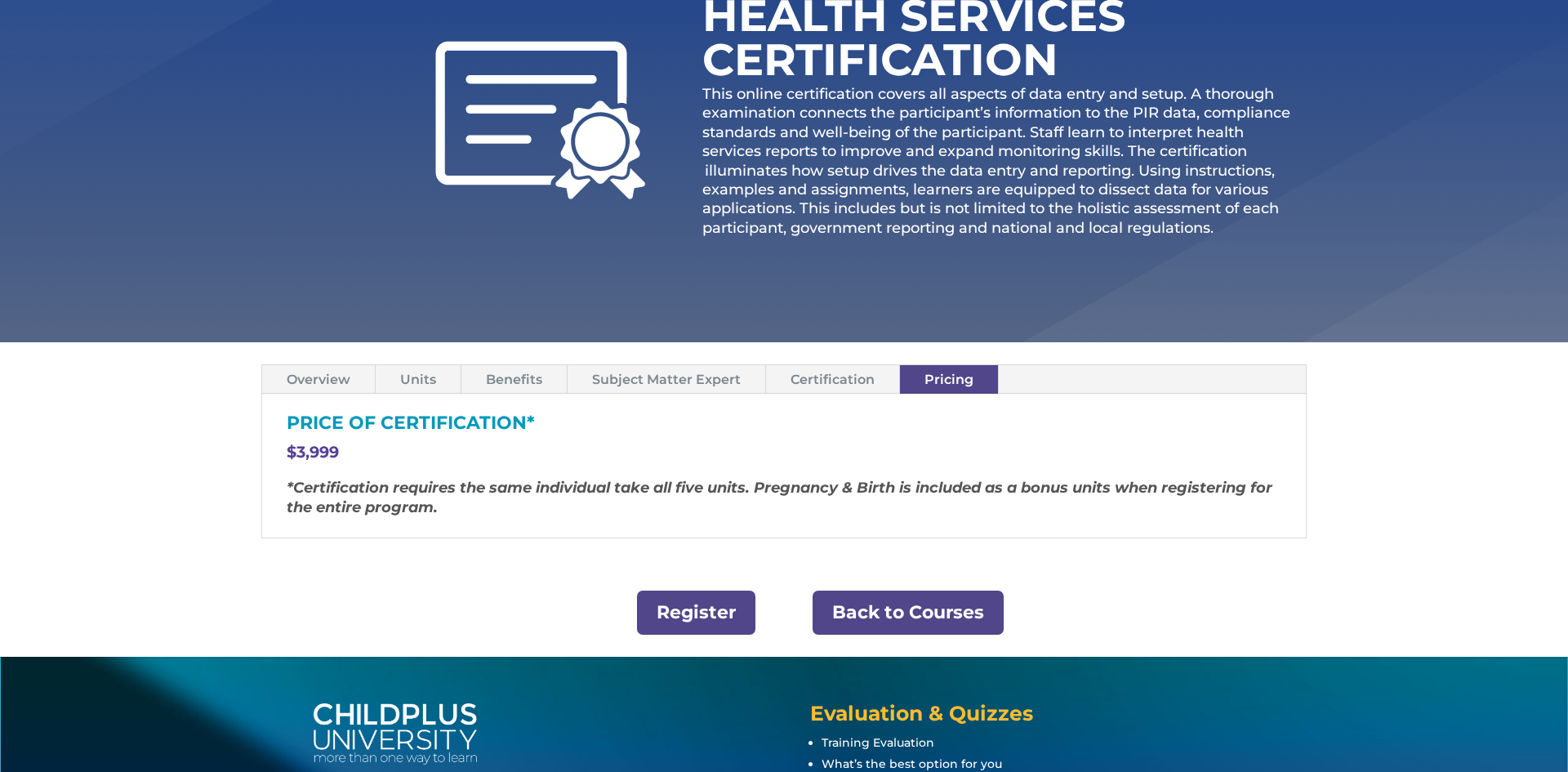
click at [868, 395] on div "Price of Certification* $3,999 *Certification requires the same individual take…" at bounding box center [783, 465] width 1043 height 142
click at [858, 383] on link "Certification" at bounding box center [832, 379] width 133 height 28
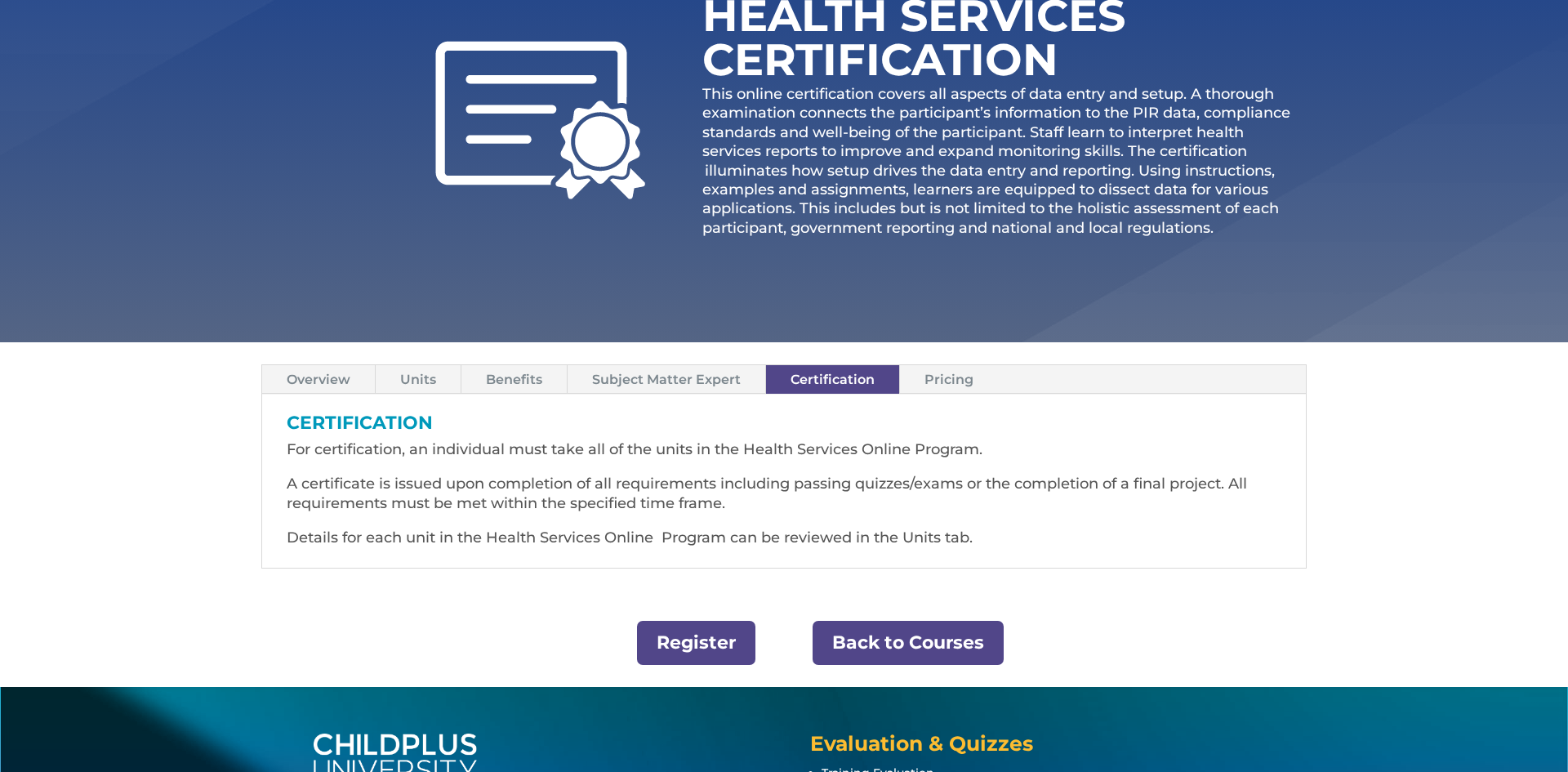
click at [289, 383] on link "Overview" at bounding box center [318, 379] width 113 height 28
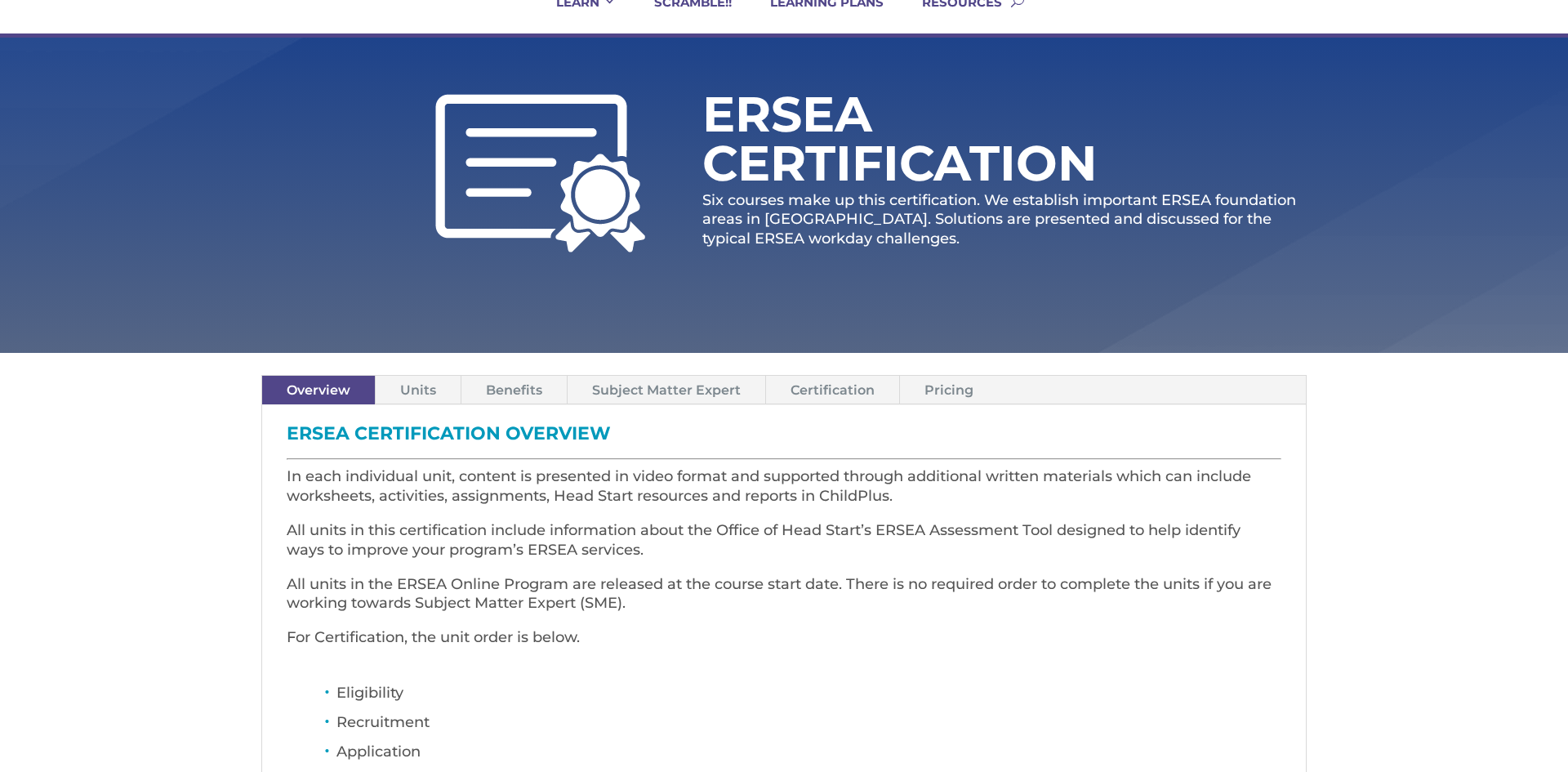
scroll to position [196, 0]
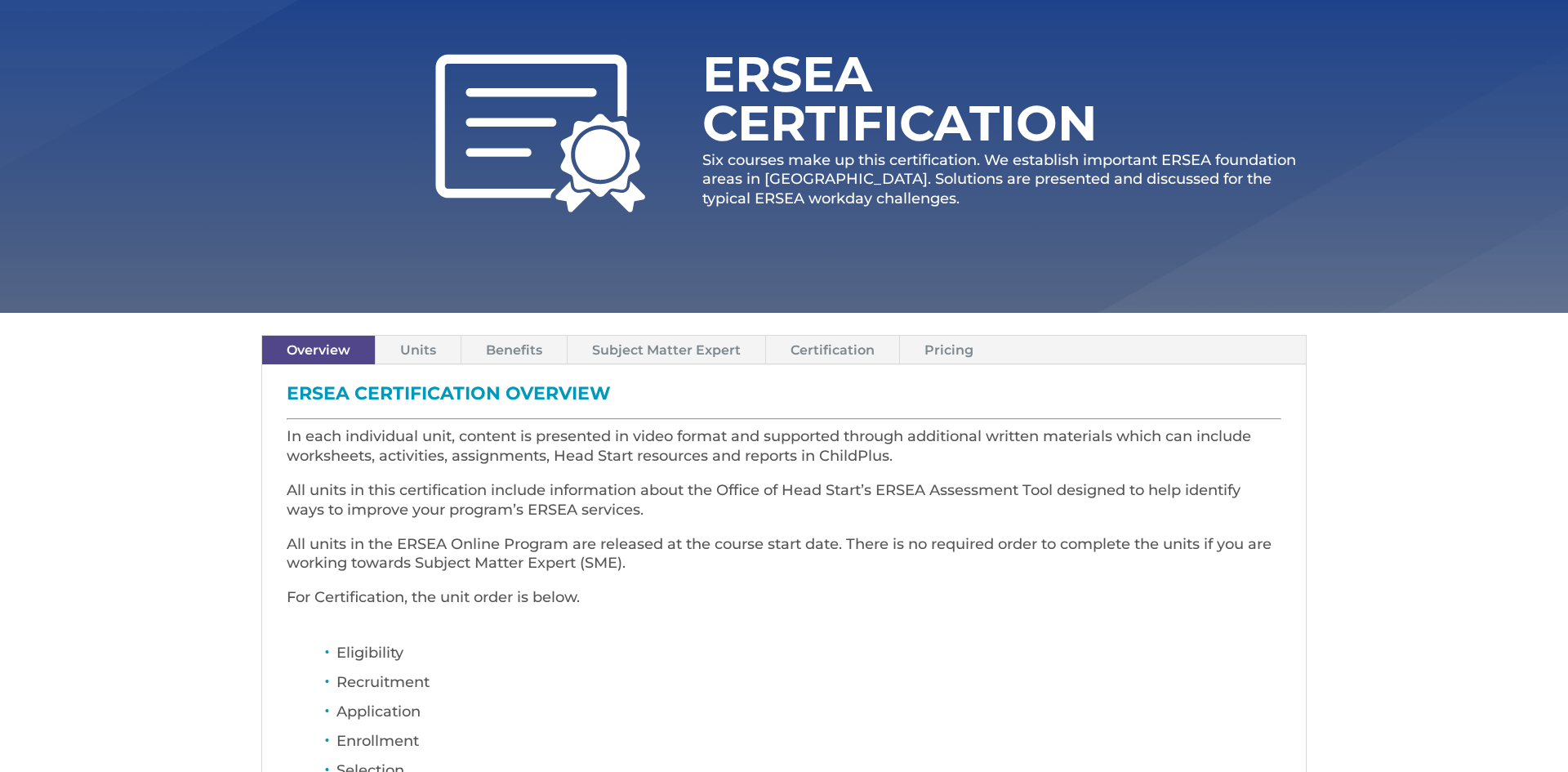
click at [527, 353] on link "Benefits" at bounding box center [513, 350] width 105 height 28
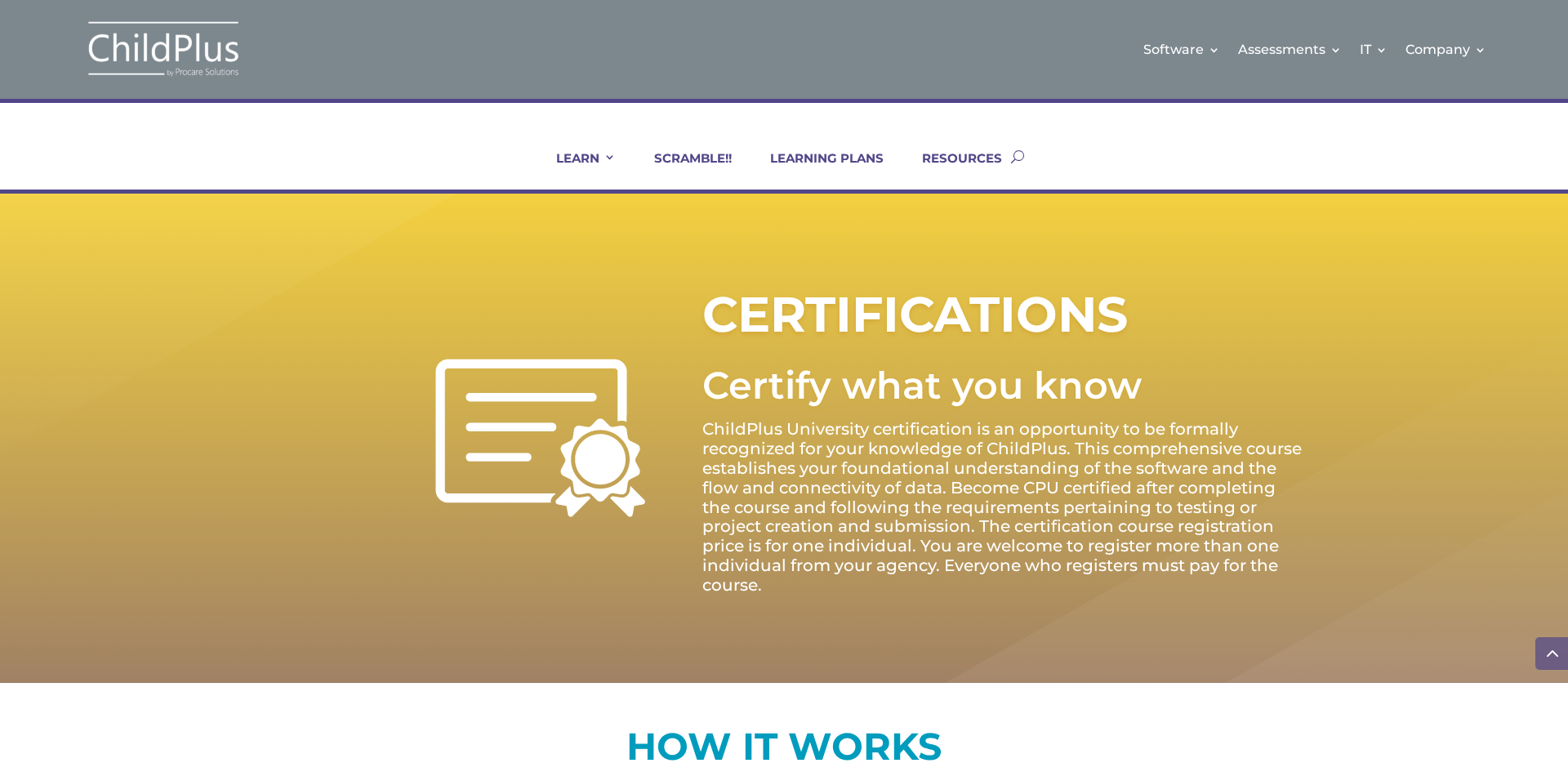
scroll to position [1942, 0]
